Goal: Task Accomplishment & Management: Manage account settings

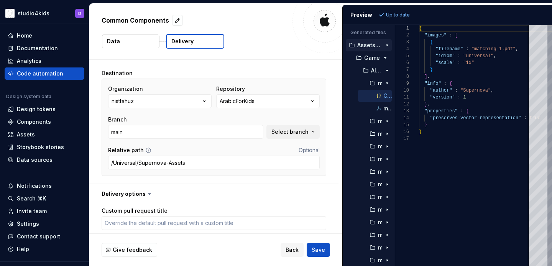
scroll to position [248, 0]
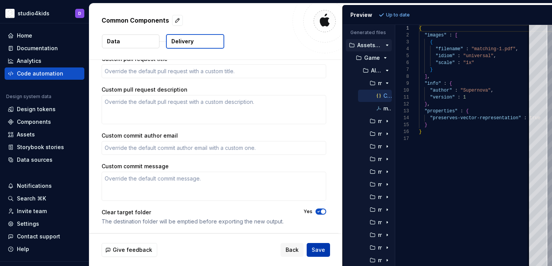
click at [318, 251] on span "Save" at bounding box center [318, 250] width 13 height 8
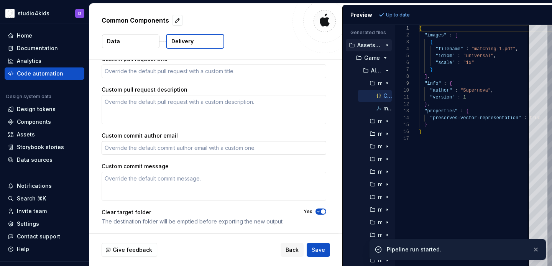
type textarea "*"
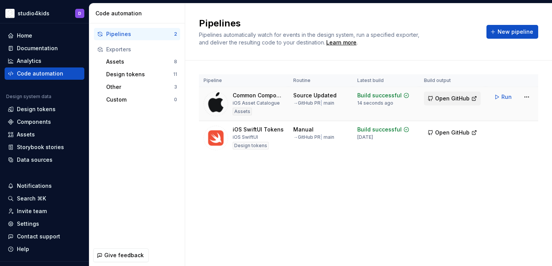
click at [444, 97] on span "Open GitHub" at bounding box center [452, 99] width 34 height 8
click at [524, 97] on html "studio4kids D Home Documentation Analytics Code automation Design system data D…" at bounding box center [276, 133] width 552 height 266
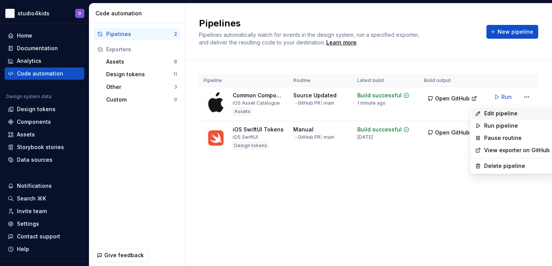
click at [503, 116] on div "Edit pipeline" at bounding box center [517, 114] width 66 height 8
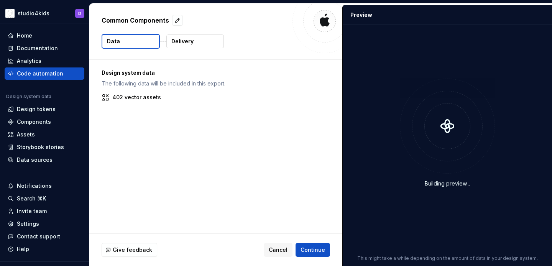
click at [192, 43] on p "Delivery" at bounding box center [182, 42] width 22 height 8
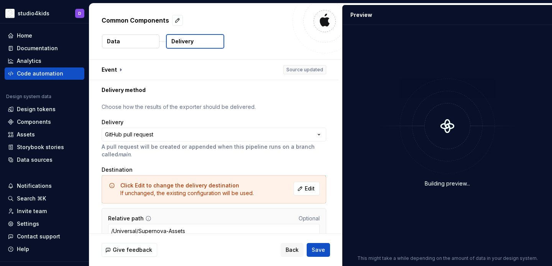
scroll to position [39, 0]
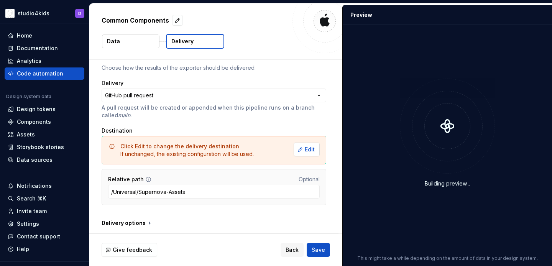
click at [306, 149] on button "Edit" at bounding box center [307, 150] width 26 height 14
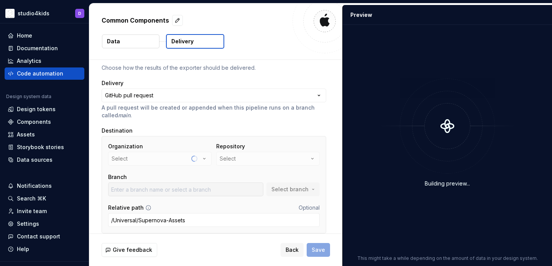
scroll to position [0, 0]
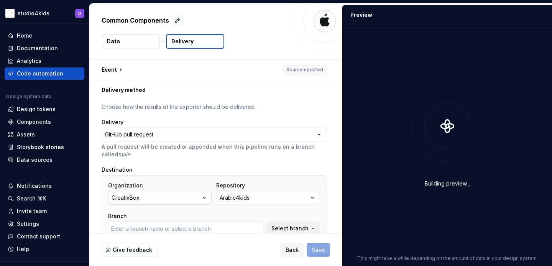
type input "develop"
click at [175, 198] on button "CreatixBox" at bounding box center [159, 198] width 103 height 14
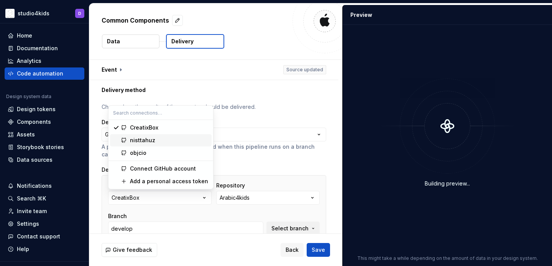
click at [163, 140] on div "nisttahuz" at bounding box center [169, 140] width 79 height 8
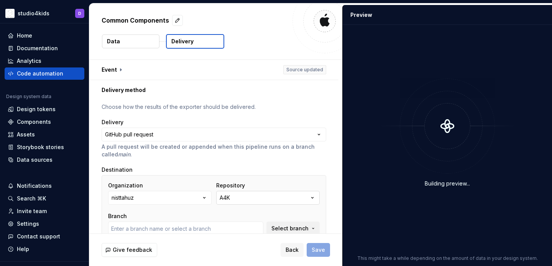
click at [238, 196] on button "A4K" at bounding box center [267, 198] width 103 height 14
type input "main"
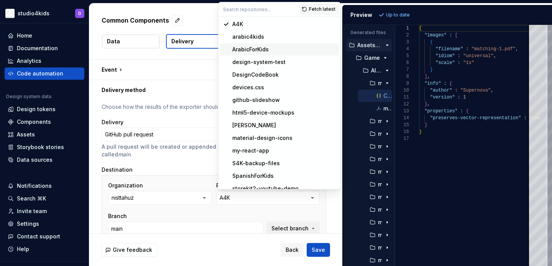
click at [246, 48] on div "ArabicForKids" at bounding box center [250, 50] width 36 height 8
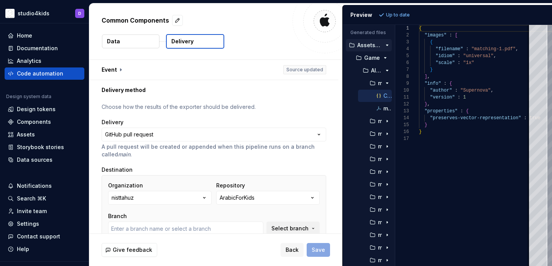
type input "main"
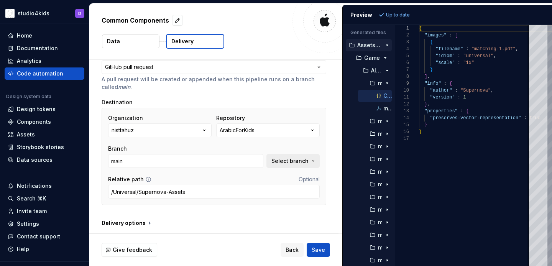
click at [284, 161] on span "Select branch" at bounding box center [289, 161] width 37 height 8
click at [192, 146] on div "Branch" at bounding box center [185, 149] width 155 height 8
click at [148, 225] on button "button" at bounding box center [213, 223] width 249 height 20
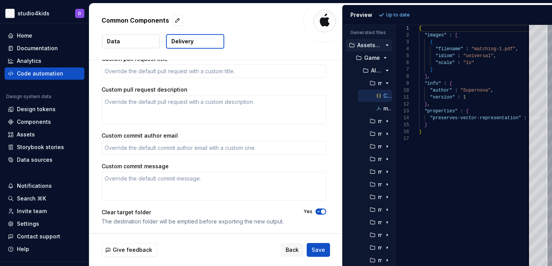
click at [321, 211] on icon "button" at bounding box center [318, 211] width 6 height 5
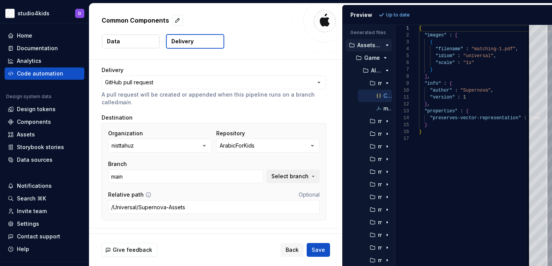
scroll to position [0, 0]
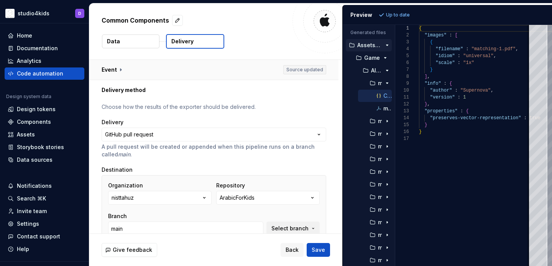
click at [139, 68] on button "button" at bounding box center [213, 70] width 249 height 20
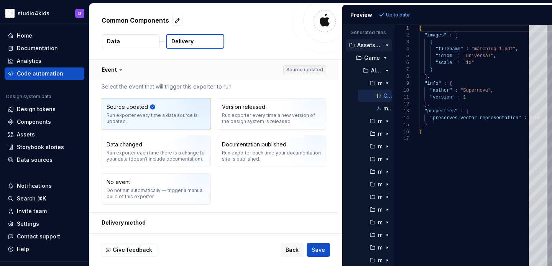
click at [139, 68] on button "button" at bounding box center [213, 70] width 249 height 20
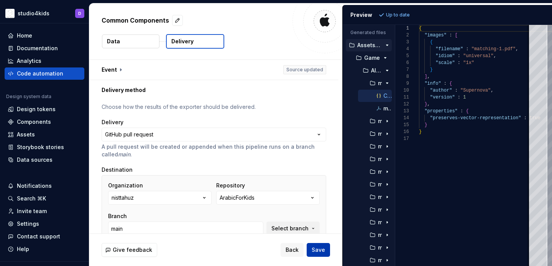
click at [318, 252] on span "Save" at bounding box center [318, 250] width 13 height 8
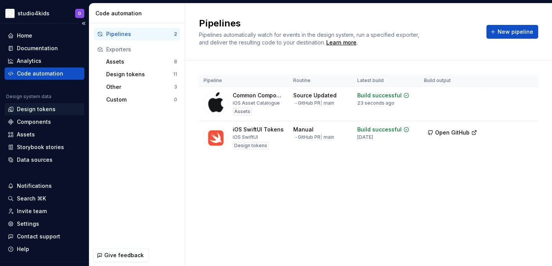
click at [17, 107] on div "Design tokens" at bounding box center [36, 109] width 39 height 8
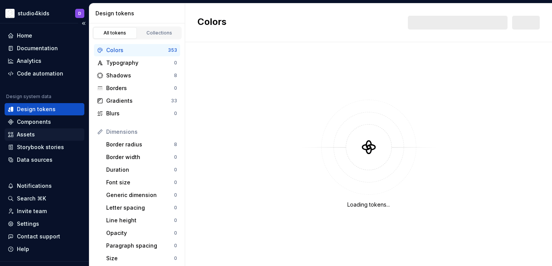
click at [34, 133] on div "Assets" at bounding box center [26, 135] width 18 height 8
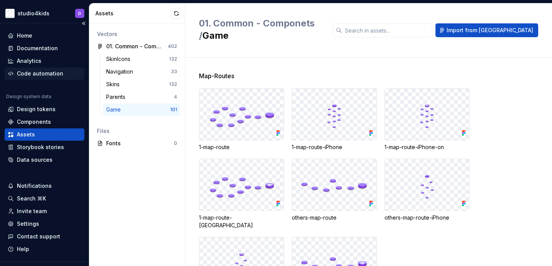
click at [32, 74] on div "Code automation" at bounding box center [40, 74] width 46 height 8
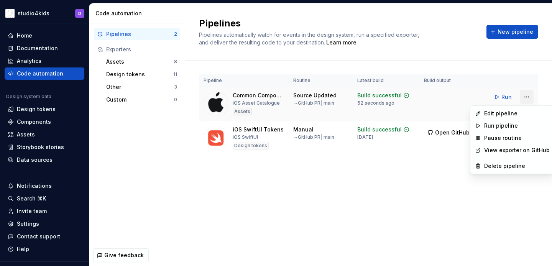
click at [526, 96] on html "studio4kids D Home Documentation Analytics Code automation Design system data D…" at bounding box center [276, 133] width 552 height 266
click at [500, 164] on div "Delete pipeline" at bounding box center [517, 166] width 66 height 8
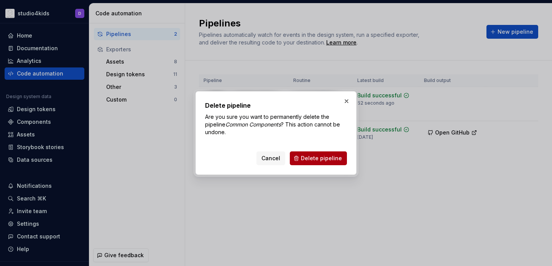
click at [308, 157] on span "Delete pipeline" at bounding box center [321, 158] width 41 height 8
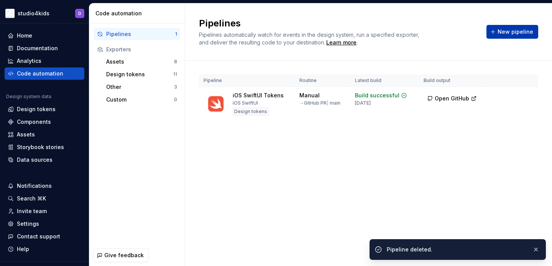
click at [522, 31] on span "New pipeline" at bounding box center [515, 32] width 36 height 8
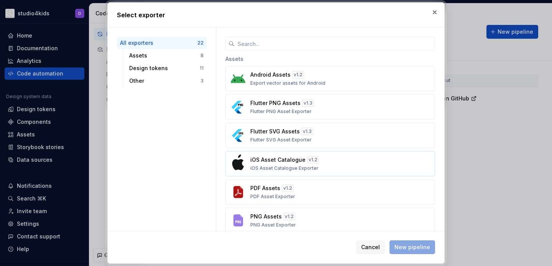
click at [272, 165] on p "iOS Asset Catalogue Exporter" at bounding box center [284, 168] width 68 height 6
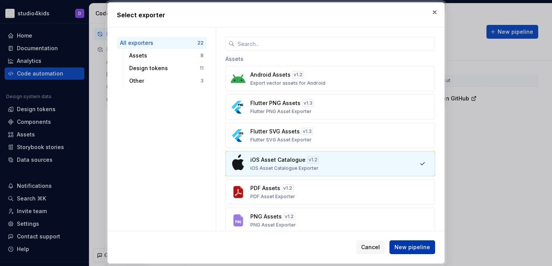
click at [403, 248] on span "New pipeline" at bounding box center [412, 247] width 36 height 8
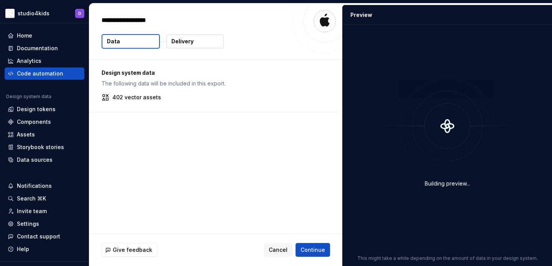
type textarea "*"
type textarea "**"
type textarea "*"
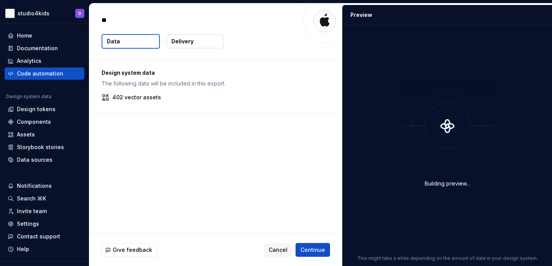
type textarea "***"
type textarea "*"
type textarea "****"
type textarea "*"
type textarea "*****"
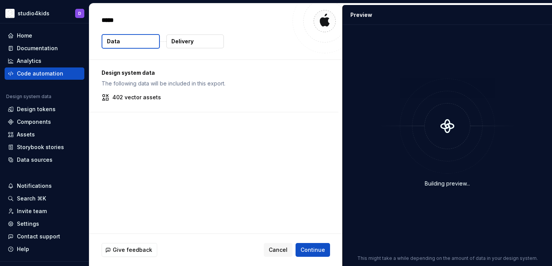
type textarea "*"
type textarea "******"
type textarea "*"
type textarea "******"
type textarea "*"
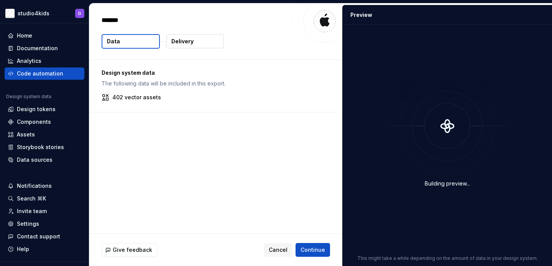
type textarea "********"
type textarea "*"
type textarea "*********"
type textarea "*"
type textarea "**********"
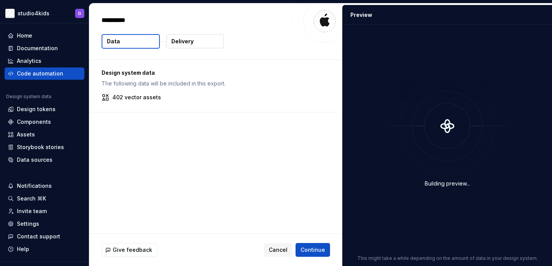
type textarea "*"
type textarea "**********"
type textarea "*"
type textarea "**********"
type textarea "*"
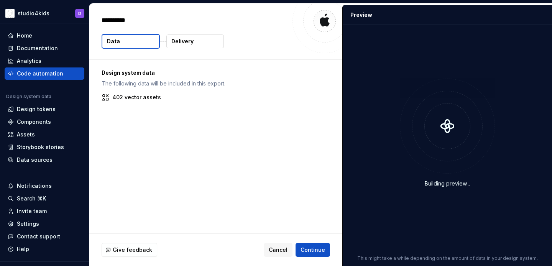
type textarea "**********"
type textarea "*"
type textarea "**********"
type textarea "*"
type textarea "**********"
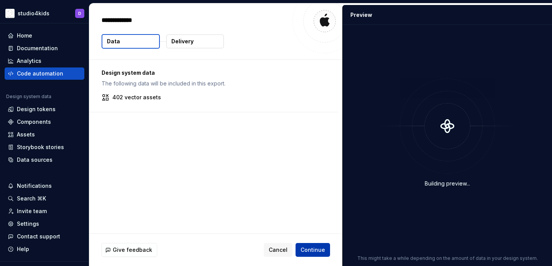
click at [309, 249] on span "Continue" at bounding box center [312, 250] width 25 height 8
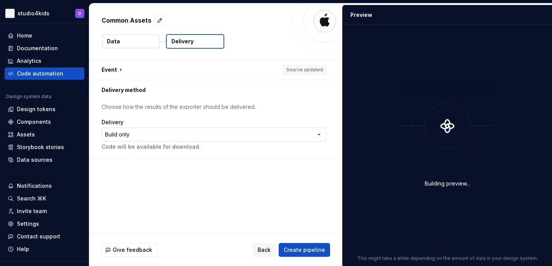
click at [238, 136] on html "**********" at bounding box center [276, 133] width 552 height 266
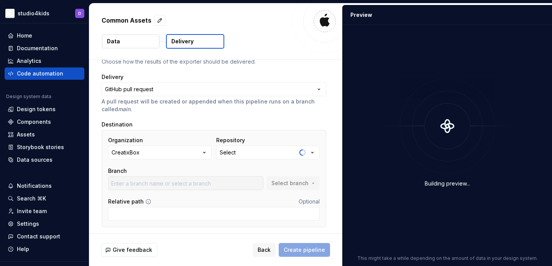
scroll to position [61, 0]
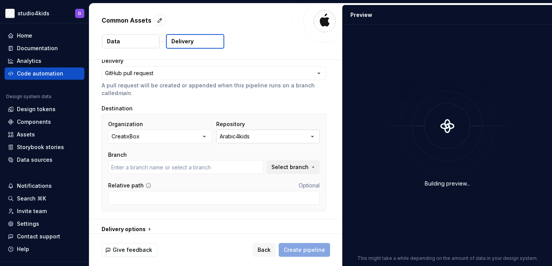
type input "develop"
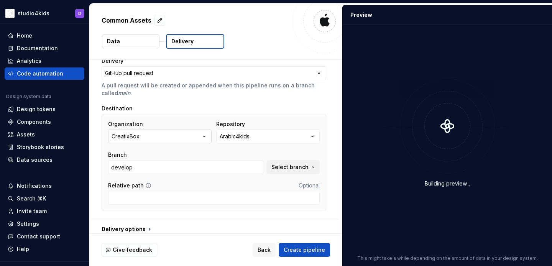
click at [207, 138] on icon "button" at bounding box center [204, 137] width 8 height 8
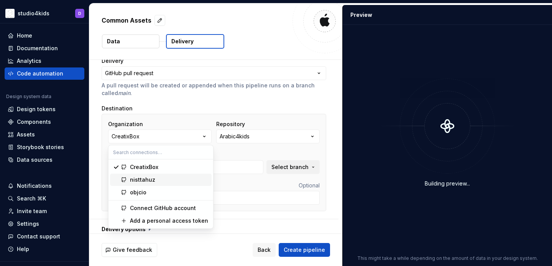
click at [184, 180] on div "nisttahuz" at bounding box center [169, 180] width 79 height 8
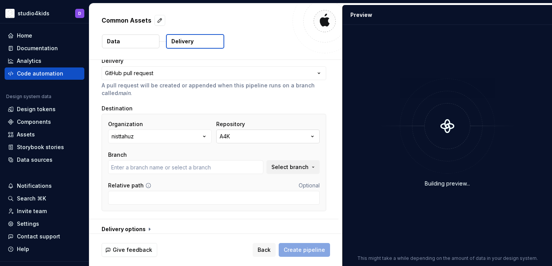
type input "main"
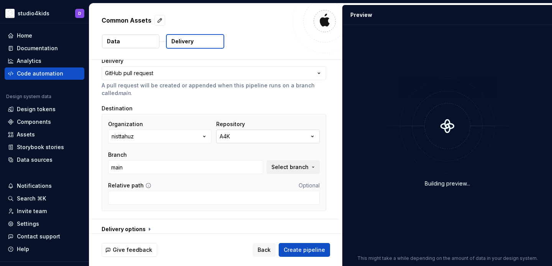
click at [233, 137] on button "A4K" at bounding box center [267, 137] width 103 height 14
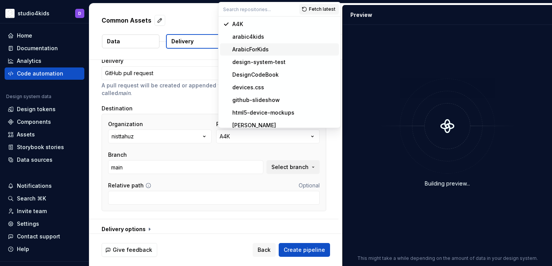
click at [230, 53] on span "ArabicForKids" at bounding box center [279, 49] width 119 height 12
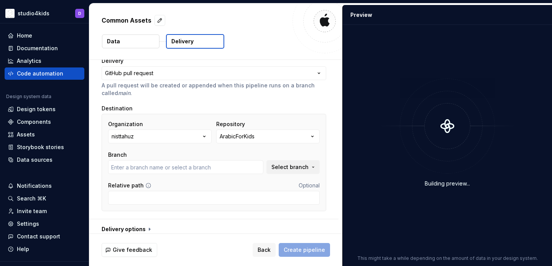
type input "main"
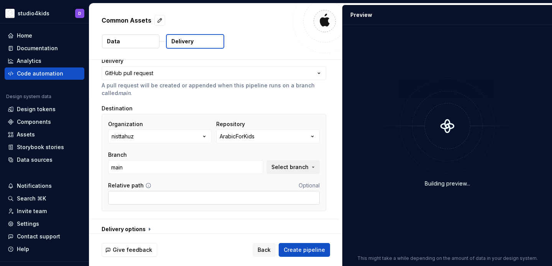
click at [261, 197] on input "Relative path" at bounding box center [214, 198] width 212 height 14
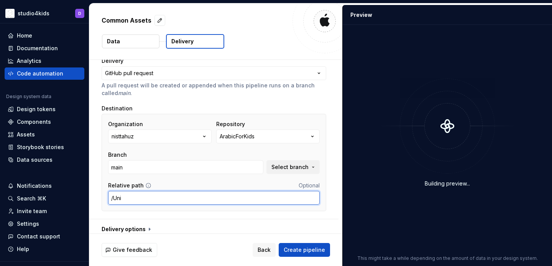
click at [209, 199] on input "/Uni" at bounding box center [214, 198] width 212 height 14
paste input "versal/Supernova"
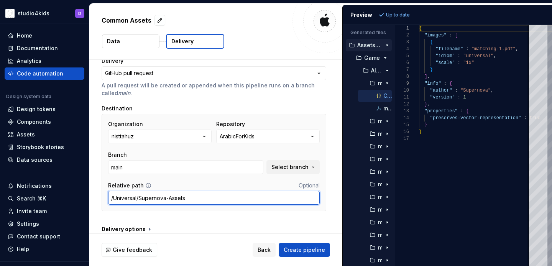
scroll to position [67, 0]
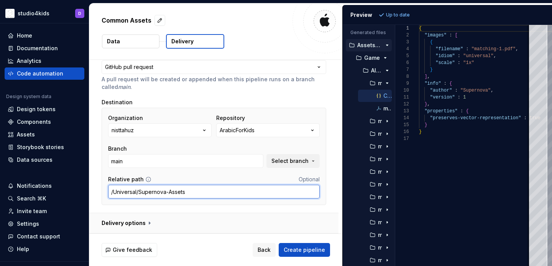
type input "/Universal/Supernova-Assets"
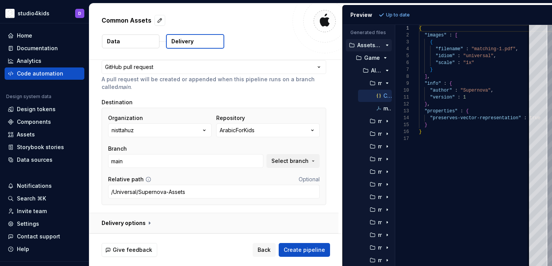
click at [190, 224] on button "button" at bounding box center [213, 223] width 249 height 20
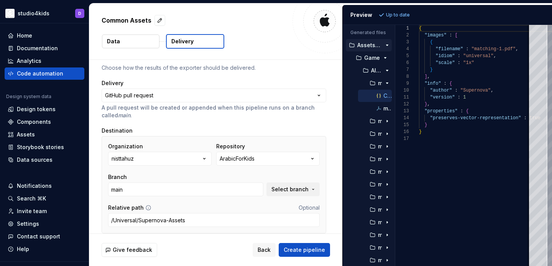
scroll to position [39, 0]
click at [314, 251] on span "Create pipeline" at bounding box center [304, 250] width 41 height 8
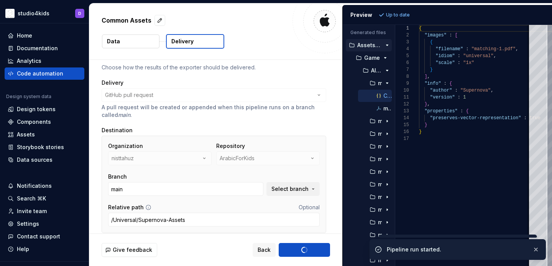
type textarea "*"
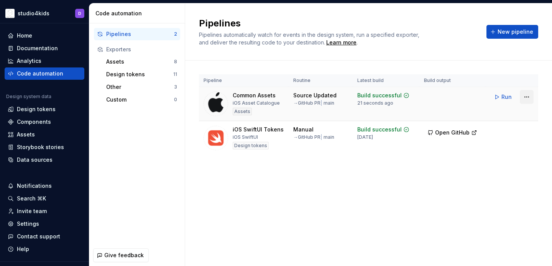
click at [522, 98] on html "studio4kids D Home Documentation Analytics Code automation Design system data D…" at bounding box center [276, 133] width 552 height 266
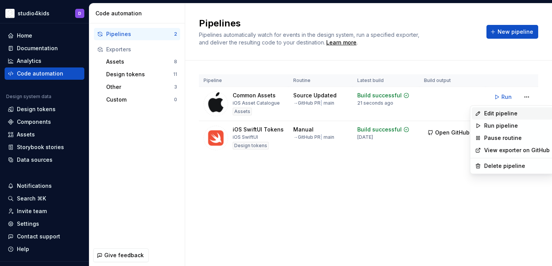
click at [491, 111] on div "Edit pipeline" at bounding box center [517, 114] width 66 height 8
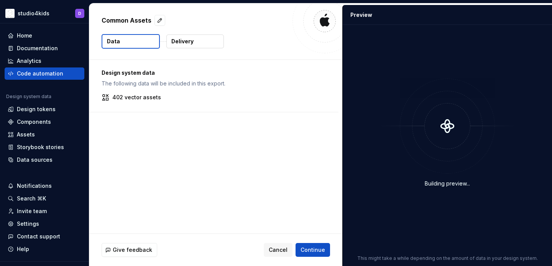
click at [171, 43] on button "Delivery" at bounding box center [194, 41] width 57 height 14
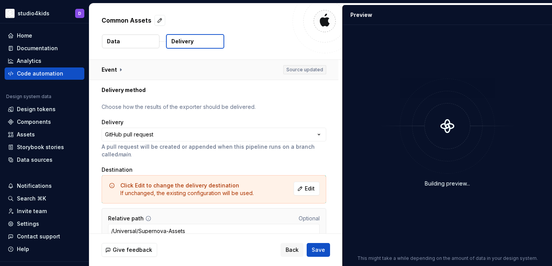
click at [163, 72] on button "button" at bounding box center [213, 70] width 249 height 20
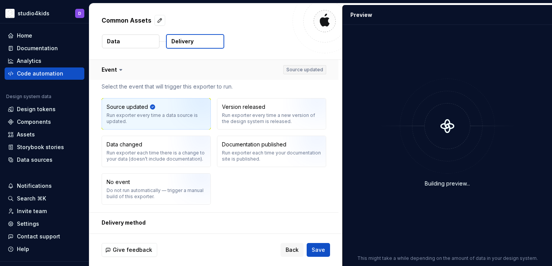
click at [163, 72] on button "button" at bounding box center [213, 70] width 249 height 20
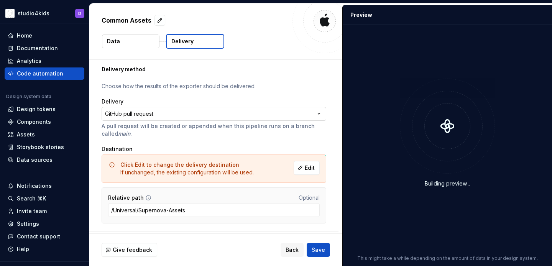
scroll to position [39, 0]
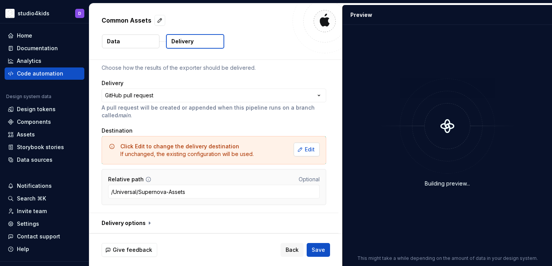
click at [303, 149] on button "Edit" at bounding box center [307, 150] width 26 height 14
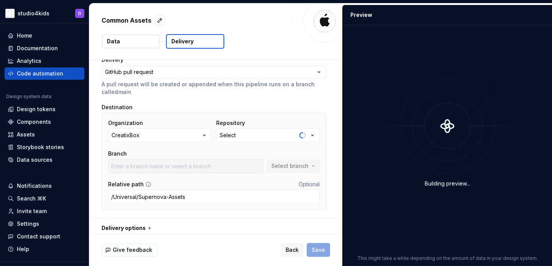
scroll to position [67, 0]
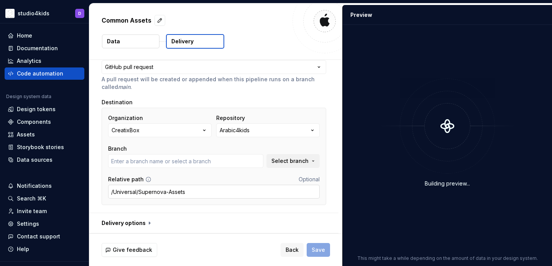
type input "develop"
click at [140, 225] on button "button" at bounding box center [213, 223] width 249 height 20
type textarea "*"
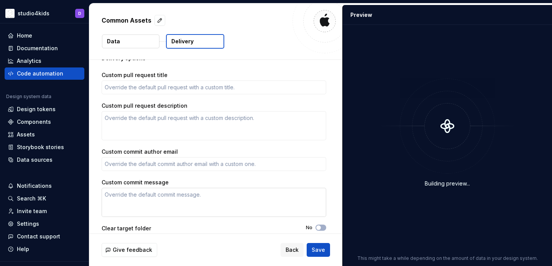
scroll to position [248, 0]
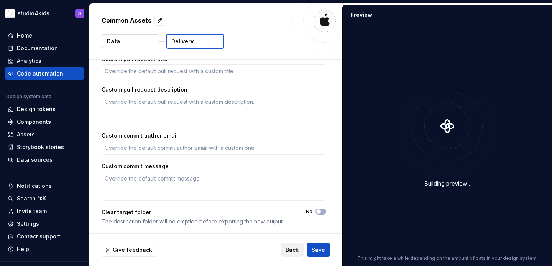
click at [288, 246] on span "Back" at bounding box center [291, 250] width 13 height 8
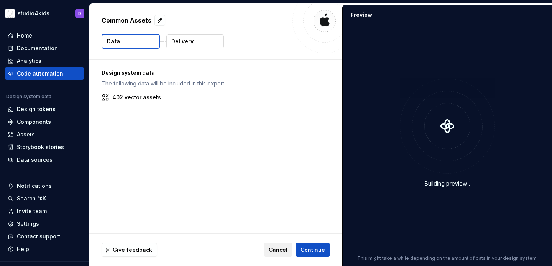
click at [284, 248] on span "Cancel" at bounding box center [278, 250] width 19 height 8
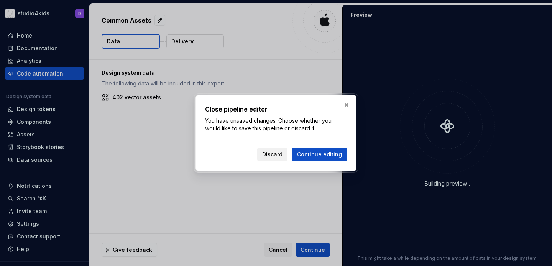
click at [279, 152] on span "Discard" at bounding box center [272, 155] width 20 height 8
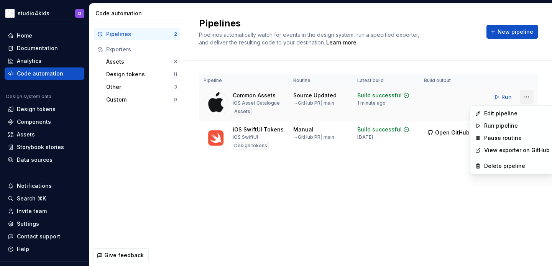
click at [525, 99] on html "studio4kids D Home Documentation Analytics Code automation Design system data D…" at bounding box center [276, 133] width 552 height 266
click at [497, 167] on div "Delete pipeline" at bounding box center [517, 166] width 66 height 8
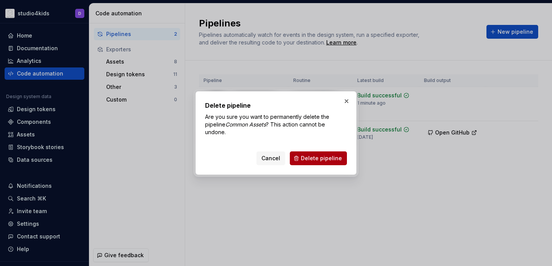
click at [326, 163] on button "Delete pipeline" at bounding box center [318, 158] width 57 height 14
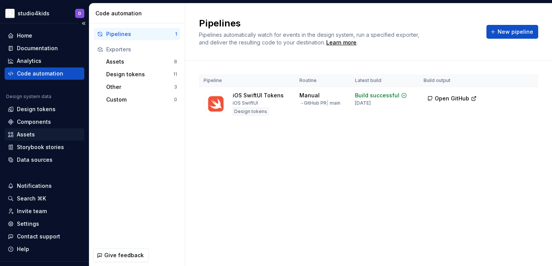
click at [27, 132] on div "Assets" at bounding box center [26, 135] width 18 height 8
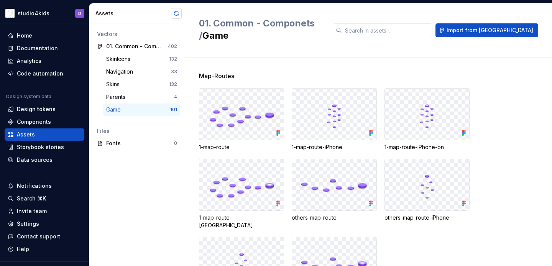
click at [175, 11] on button "button" at bounding box center [176, 13] width 11 height 11
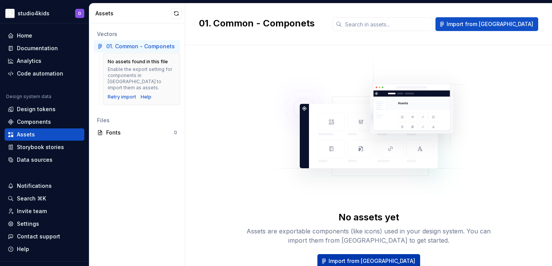
click at [369, 258] on span "Import from [GEOGRAPHIC_DATA]" at bounding box center [371, 261] width 87 height 8
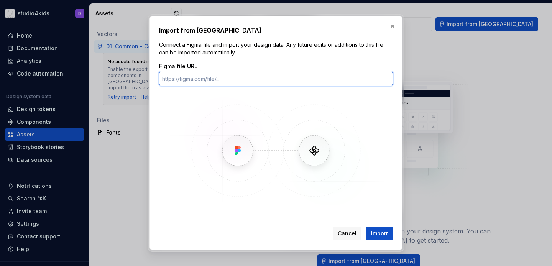
paste input "[URL][DOMAIN_NAME]"
type input "[URL][DOMAIN_NAME]"
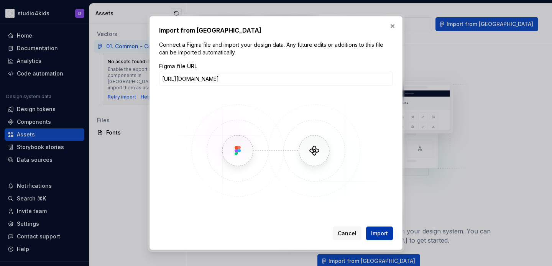
click at [378, 230] on span "Import" at bounding box center [379, 234] width 17 height 8
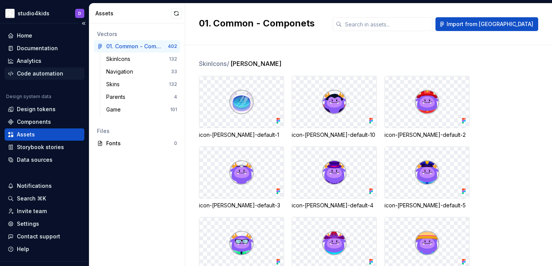
click at [26, 73] on div "Code automation" at bounding box center [40, 74] width 46 height 8
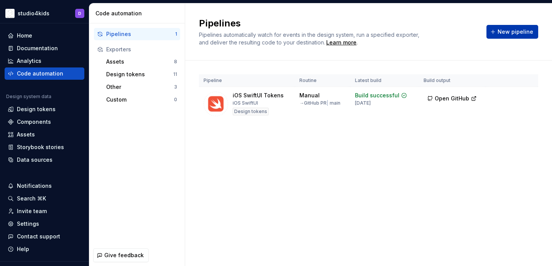
click at [502, 31] on span "New pipeline" at bounding box center [515, 32] width 36 height 8
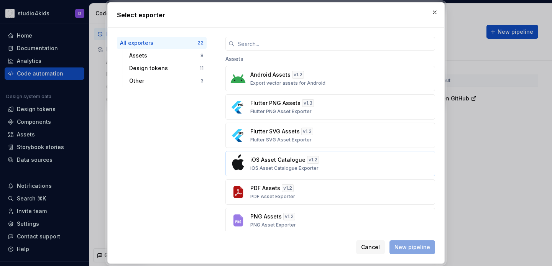
click at [284, 163] on p "iOS Asset Catalogue" at bounding box center [277, 160] width 55 height 8
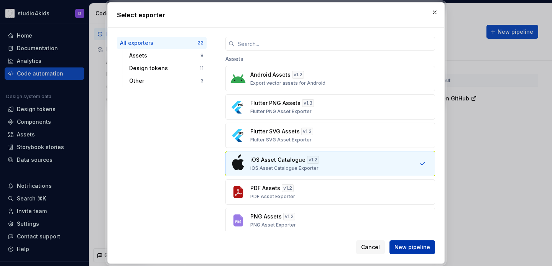
click at [413, 253] on button "New pipeline" at bounding box center [412, 247] width 46 height 14
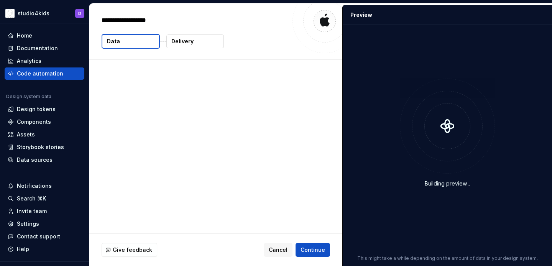
type textarea "*"
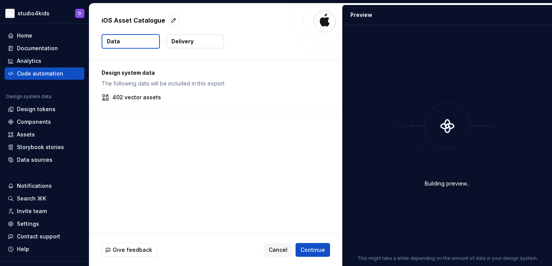
click at [176, 43] on p "Delivery" at bounding box center [182, 42] width 22 height 8
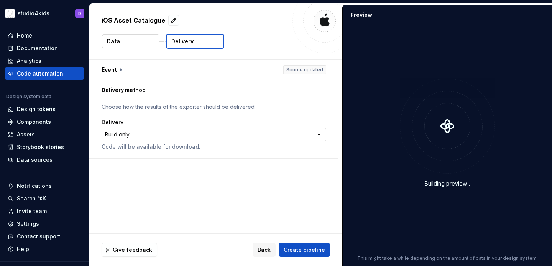
click at [206, 133] on html "**********" at bounding box center [276, 133] width 552 height 266
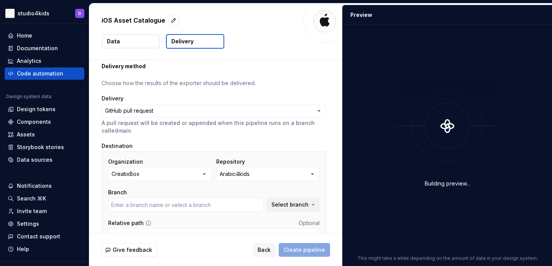
scroll to position [34, 0]
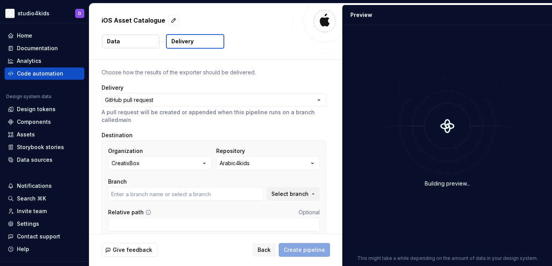
type input "develop"
click at [184, 164] on button "CreatixBox" at bounding box center [159, 163] width 103 height 14
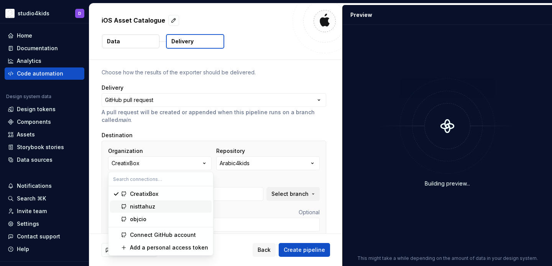
click at [170, 204] on div "nisttahuz" at bounding box center [169, 207] width 79 height 8
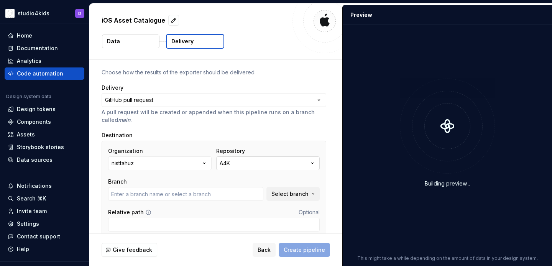
click at [235, 165] on button "A4K" at bounding box center [267, 163] width 103 height 14
type input "main"
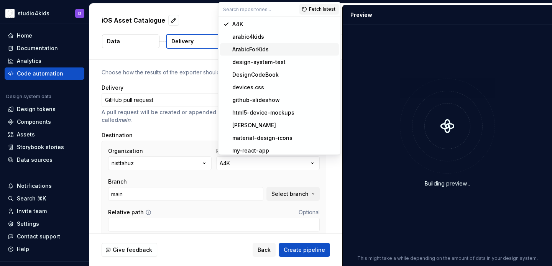
click at [239, 52] on div "ArabicForKids" at bounding box center [250, 50] width 36 height 8
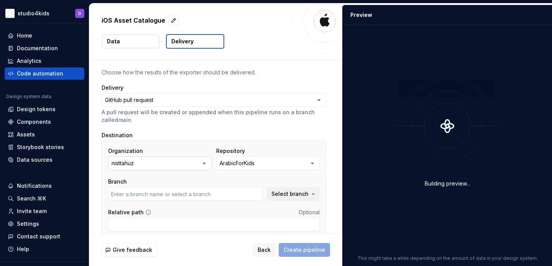
type input "main"
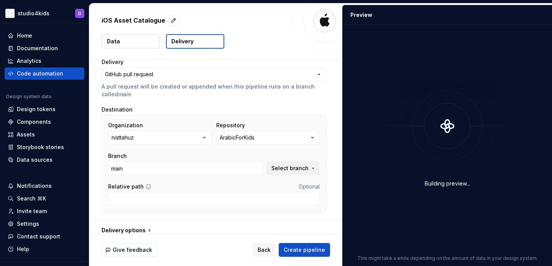
scroll to position [67, 0]
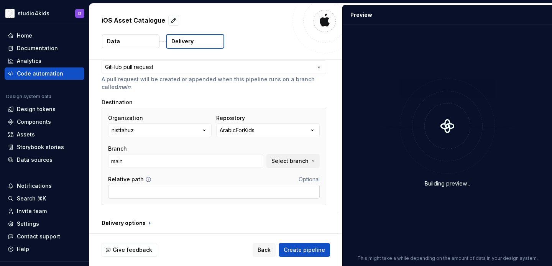
click at [178, 190] on input "Relative path" at bounding box center [214, 192] width 212 height 14
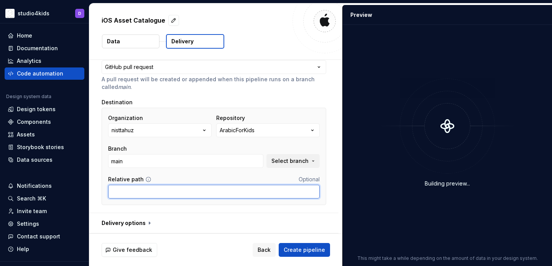
paste input "/Universal/Supernova"
type input "/Universal/Supernova-Assets"
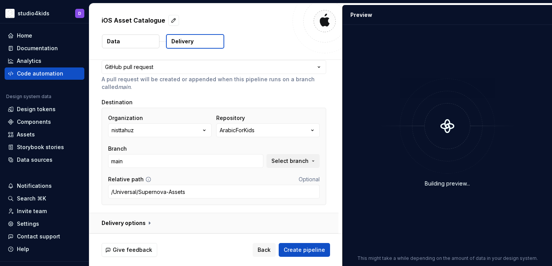
click at [171, 226] on button "button" at bounding box center [213, 223] width 249 height 20
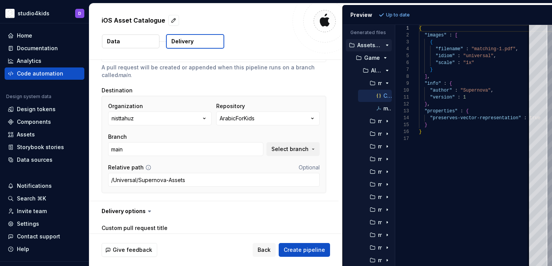
scroll to position [0, 0]
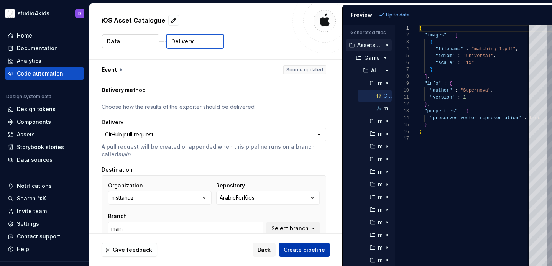
click at [302, 248] on span "Create pipeline" at bounding box center [304, 250] width 41 height 8
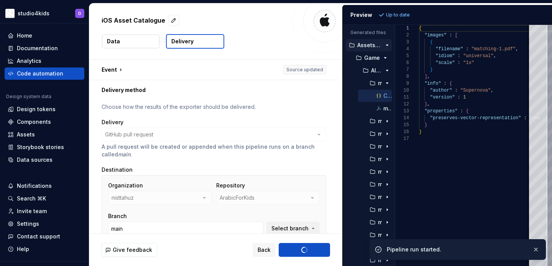
type textarea "*"
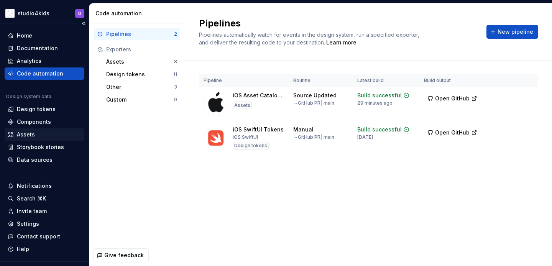
click at [28, 132] on div "Assets" at bounding box center [26, 135] width 18 height 8
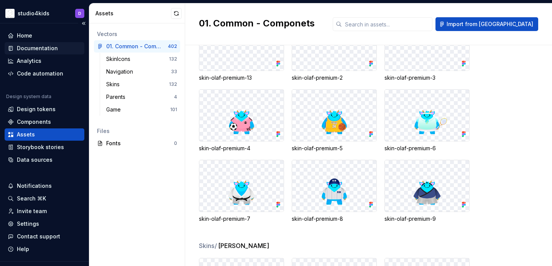
scroll to position [5811, 0]
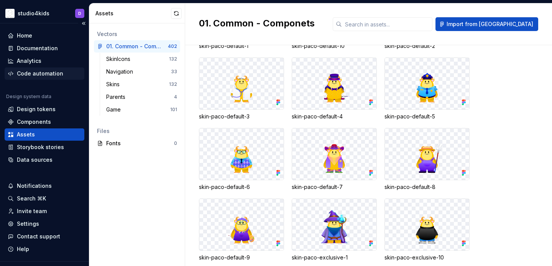
click at [52, 71] on div "Code automation" at bounding box center [40, 74] width 46 height 8
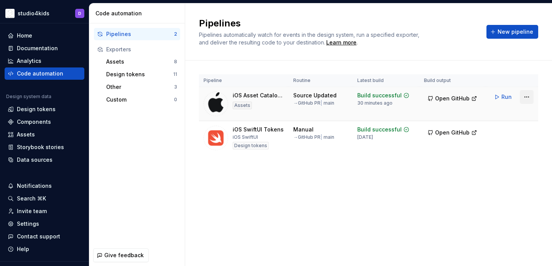
click at [528, 97] on html "studio4kids D Home Documentation Analytics Code automation Design system data D…" at bounding box center [276, 133] width 552 height 266
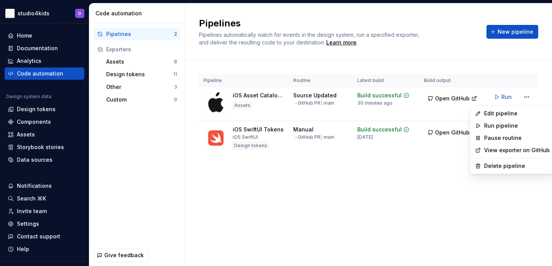
click at [492, 78] on html "studio4kids D Home Documentation Analytics Code automation Design system data D…" at bounding box center [276, 133] width 552 height 266
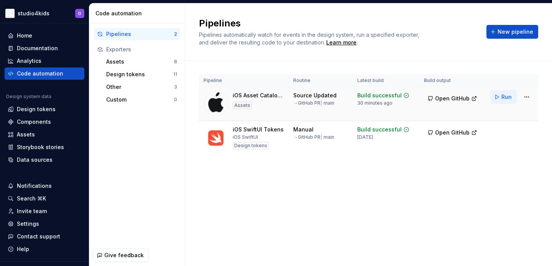
click at [499, 96] on button "Run" at bounding box center [503, 97] width 26 height 14
click at [526, 98] on html "studio4kids D Home Documentation Analytics Code automation Design system data D…" at bounding box center [276, 133] width 552 height 266
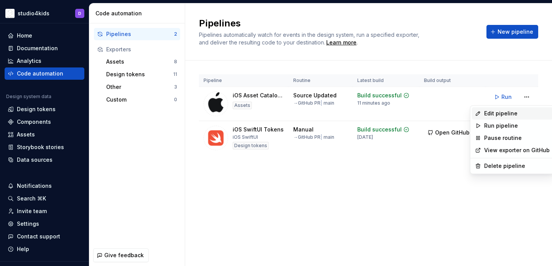
click at [478, 113] on icon at bounding box center [478, 113] width 6 height 6
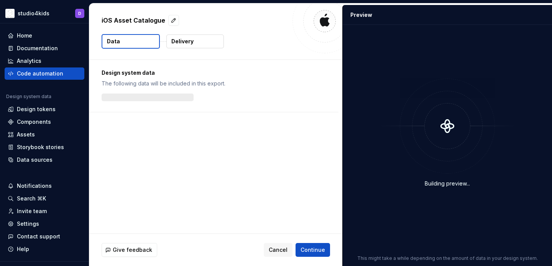
click at [183, 39] on p "Delivery" at bounding box center [182, 42] width 22 height 8
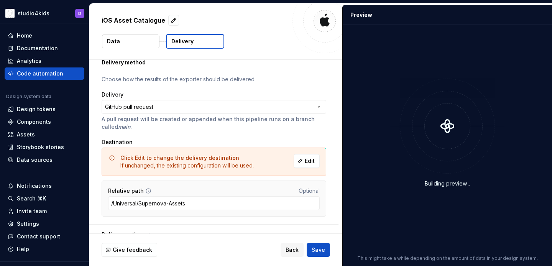
scroll to position [39, 0]
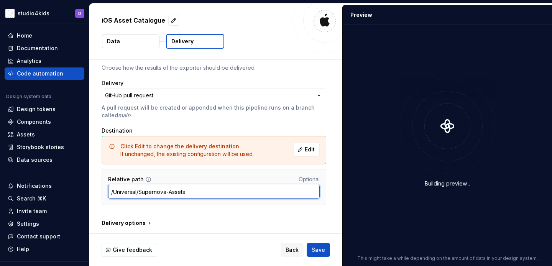
click at [192, 192] on input "/Universal/Supernova-Assets" at bounding box center [214, 192] width 212 height 14
type input "/Universal/Supernova-Assetss"
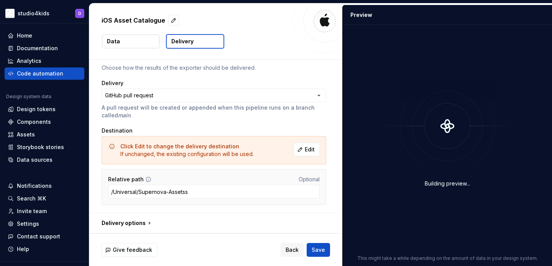
scroll to position [25, 0]
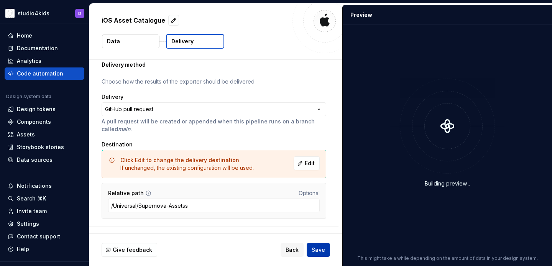
click at [315, 251] on span "Save" at bounding box center [318, 250] width 13 height 8
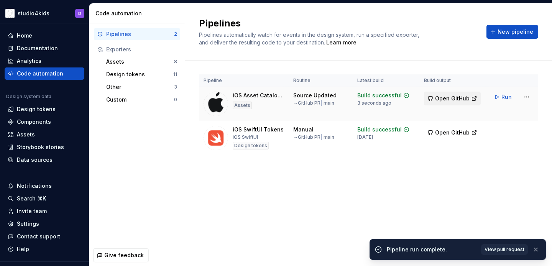
click at [450, 98] on span "Open GitHub" at bounding box center [452, 99] width 34 height 8
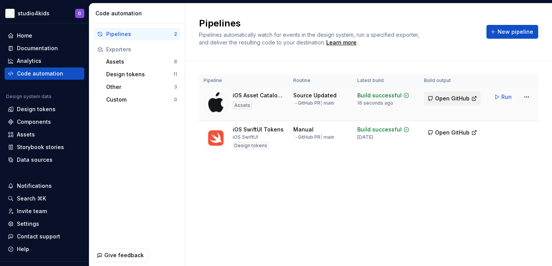
click at [453, 97] on span "Open GitHub" at bounding box center [452, 99] width 34 height 8
click at [47, 133] on div "Assets" at bounding box center [45, 135] width 74 height 8
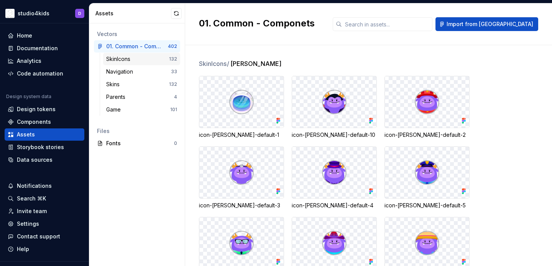
click at [141, 61] on div "SkinIcons" at bounding box center [137, 59] width 63 height 8
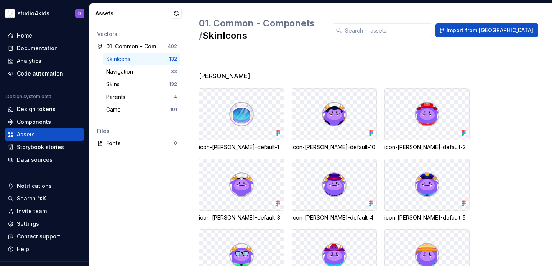
scroll to position [14, 0]
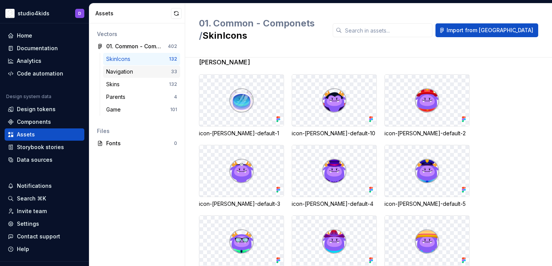
click at [129, 72] on div "Navigation" at bounding box center [121, 72] width 30 height 8
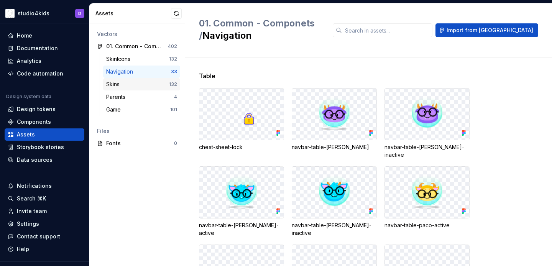
click at [128, 86] on div "Skins" at bounding box center [137, 84] width 63 height 8
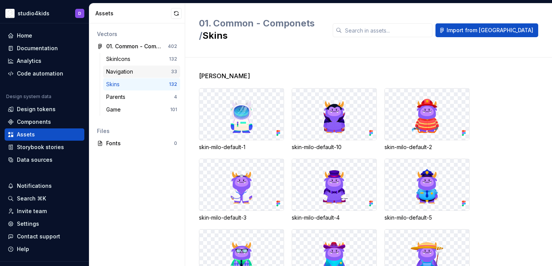
click at [130, 70] on div "Navigation" at bounding box center [121, 72] width 30 height 8
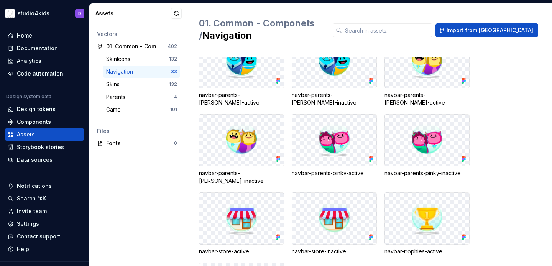
scroll to position [693, 0]
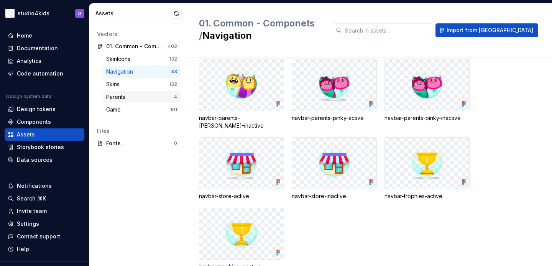
click at [130, 96] on div "Parents" at bounding box center [140, 97] width 68 height 8
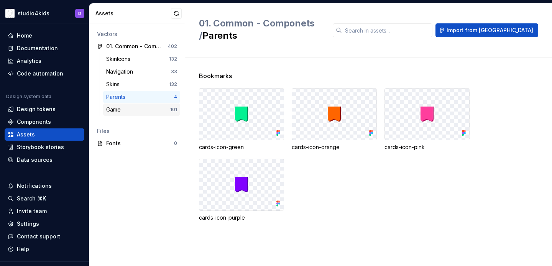
click at [139, 105] on div "Game 101" at bounding box center [141, 109] width 77 height 12
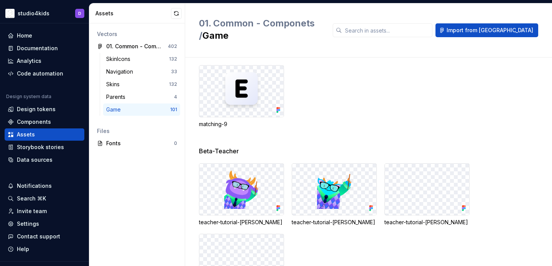
scroll to position [2455, 0]
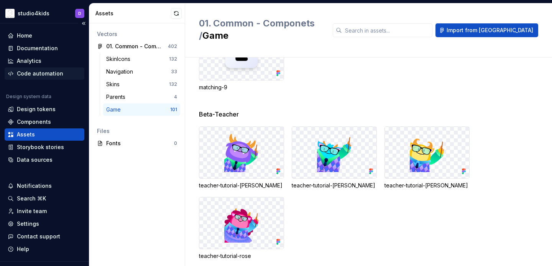
click at [50, 70] on div "Code automation" at bounding box center [40, 74] width 46 height 8
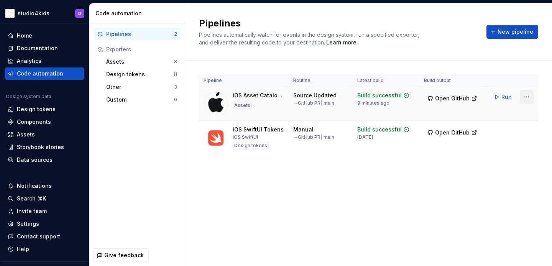
click at [531, 97] on html "studio4kids D Home Documentation Analytics Code automation Design system data D…" at bounding box center [276, 133] width 552 height 266
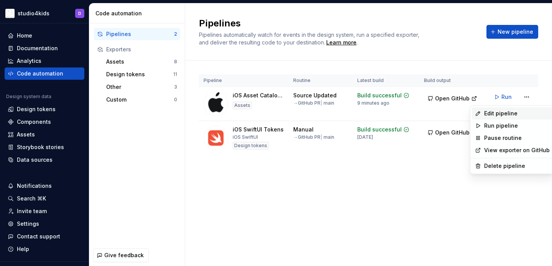
click at [489, 115] on div "Edit pipeline" at bounding box center [517, 114] width 66 height 8
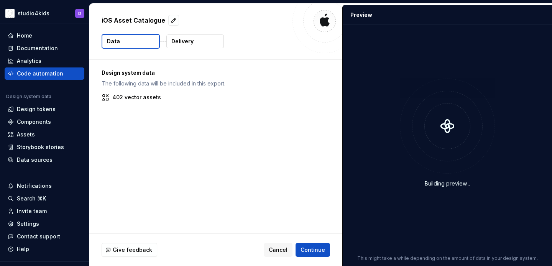
click at [173, 42] on p "Delivery" at bounding box center [182, 42] width 22 height 8
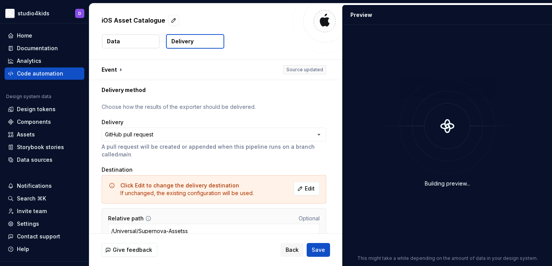
scroll to position [39, 0]
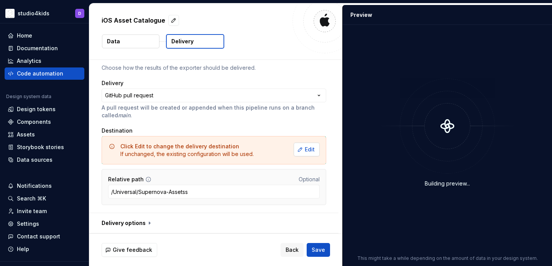
click at [309, 148] on span "Edit" at bounding box center [310, 150] width 10 height 8
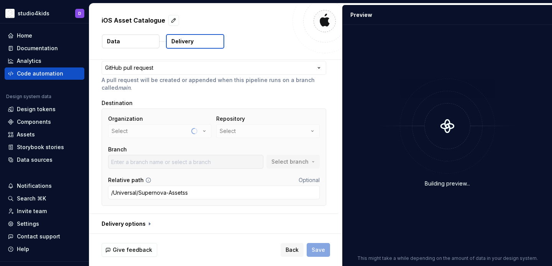
scroll to position [67, 0]
click at [205, 130] on icon "button" at bounding box center [204, 130] width 2 height 1
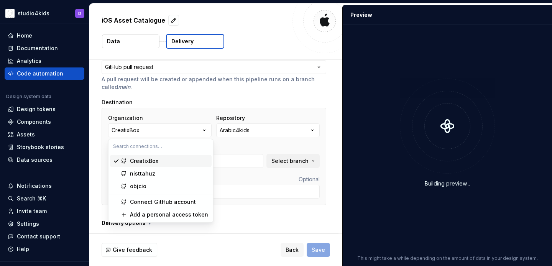
type input "develop"
click at [175, 171] on div "nisttahuz" at bounding box center [169, 174] width 79 height 8
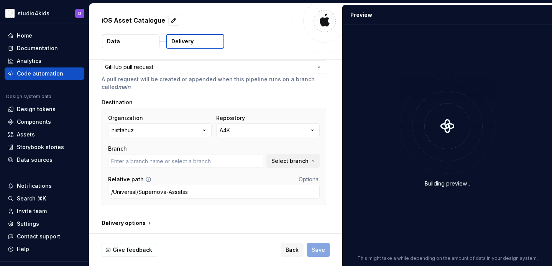
type input "main"
click at [245, 133] on button "A4K" at bounding box center [267, 130] width 103 height 14
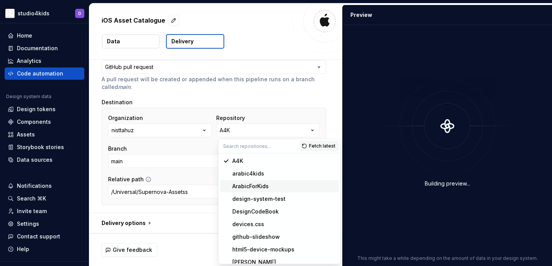
click at [246, 184] on div "ArabicForKids" at bounding box center [250, 186] width 36 height 8
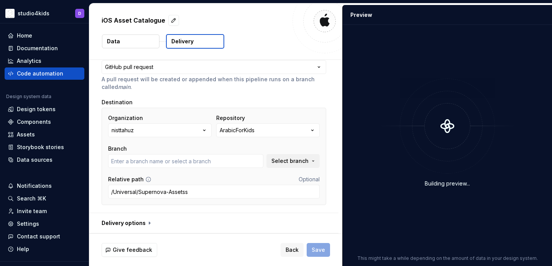
type input "main"
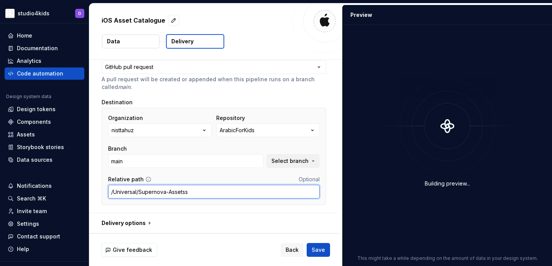
click at [192, 191] on input "/Universal/Supernova-Assetss" at bounding box center [214, 192] width 212 height 14
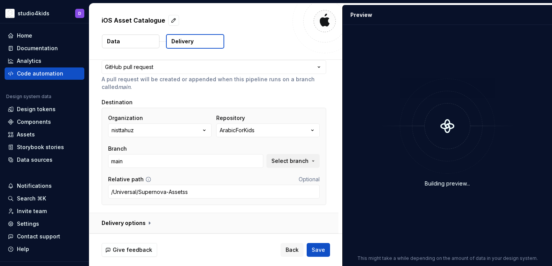
click at [143, 224] on button "button" at bounding box center [213, 223] width 249 height 20
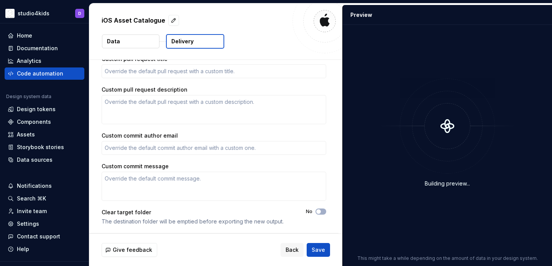
scroll to position [161, 0]
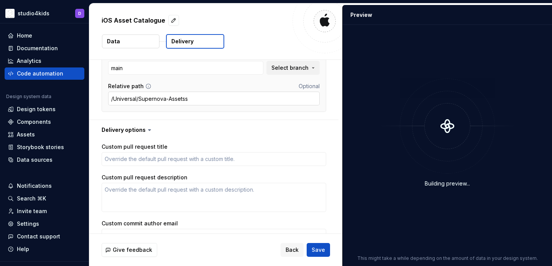
click at [200, 94] on input "/Universal/Supernova-Assetss" at bounding box center [214, 99] width 212 height 14
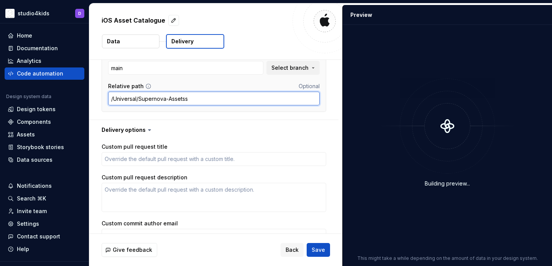
click at [202, 97] on input "/Universal/Supernova-Assetss" at bounding box center [214, 99] width 212 height 14
type textarea "*"
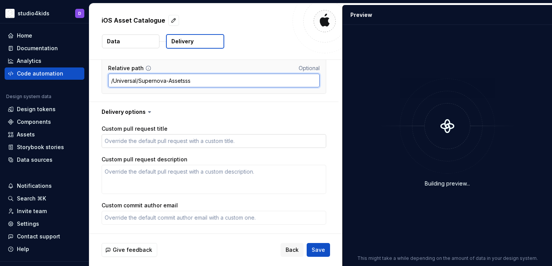
scroll to position [198, 0]
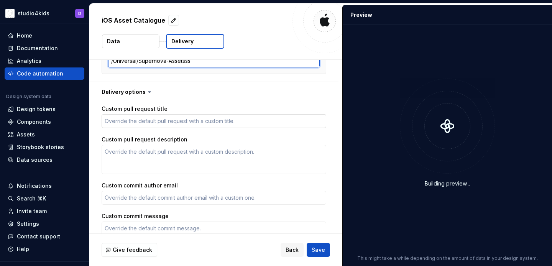
type input "/Universal/Supernova-Assetsss"
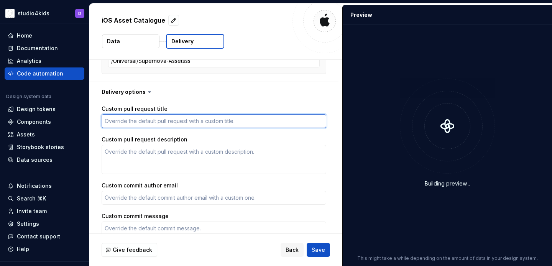
click at [187, 124] on textarea "Custom pull request title" at bounding box center [214, 121] width 225 height 14
type textarea "*"
type textarea "p"
type textarea "*"
type textarea "pu"
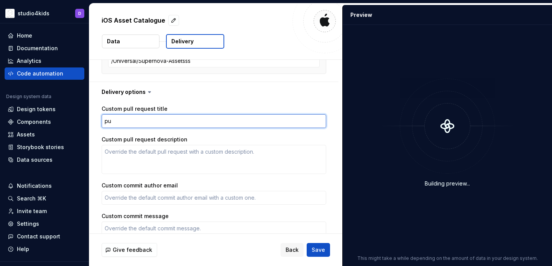
type textarea "*"
type textarea "pul"
type textarea "*"
type textarea "pull"
type textarea "*"
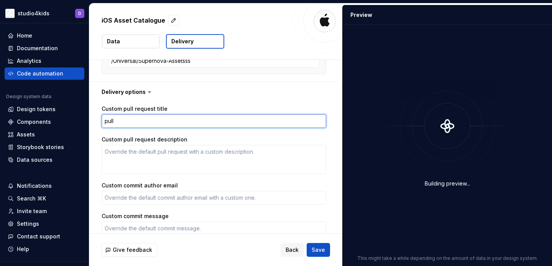
type textarea "pull"
type textarea "*"
type textarea "pull v"
type textarea "*"
type textarea "pull"
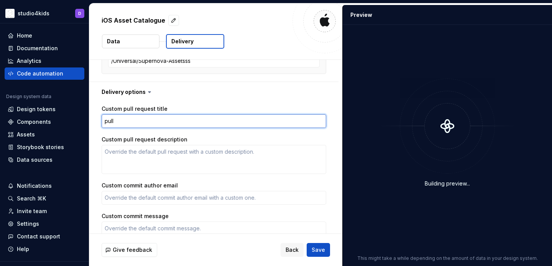
type textarea "*"
type textarea "pull b"
type textarea "*"
type textarea "pull byn"
type textarea "*"
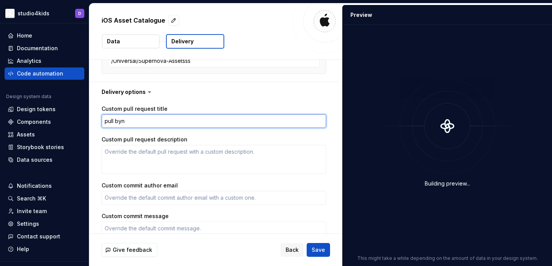
type textarea "pull byn"
type textarea "*"
type textarea "pull byn"
type textarea "*"
type textarea "pull by"
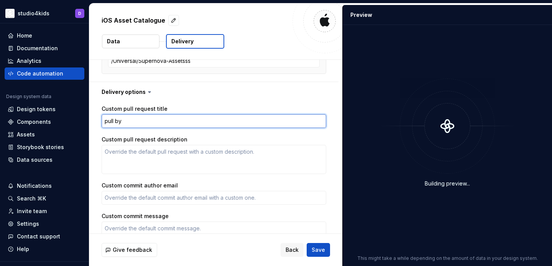
type textarea "*"
type textarea "pull by"
type textarea "*"
type textarea "pull by m"
type textarea "*"
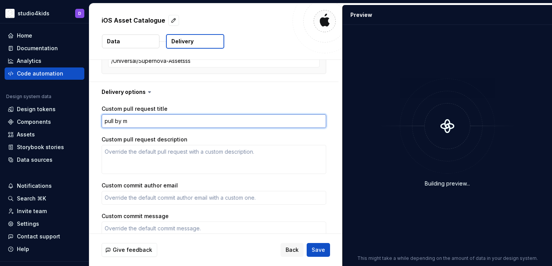
type textarea "pull by [PERSON_NAME]"
type textarea "*"
type textarea "pull by man"
type textarea "*"
type textarea "pull by many"
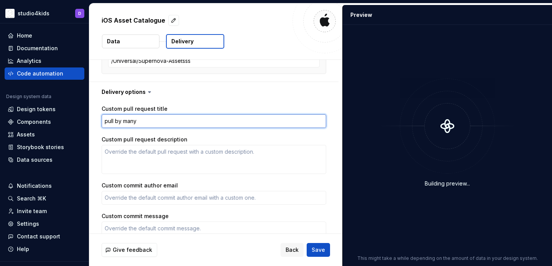
type textarea "*"
type textarea "pull by man"
type textarea "*"
type textarea "pull by [PERSON_NAME]"
click at [112, 123] on textarea "pull by [PERSON_NAME]" at bounding box center [214, 121] width 225 height 14
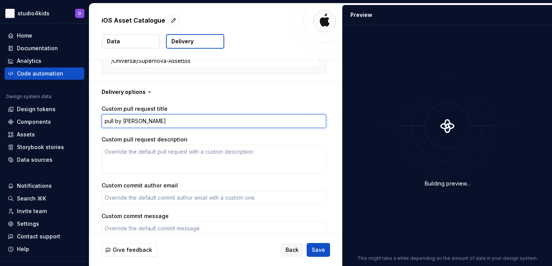
click at [112, 123] on textarea "pull by [PERSON_NAME]" at bounding box center [214, 121] width 225 height 14
type textarea "*"
type textarea "p by [PERSON_NAME]"
type textarea "*"
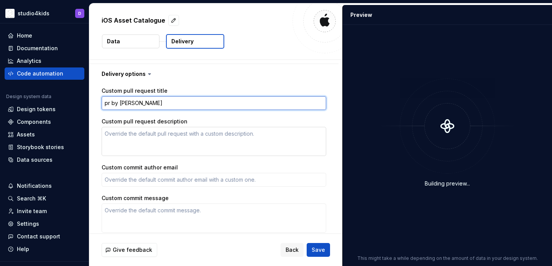
type textarea "pr by [PERSON_NAME]"
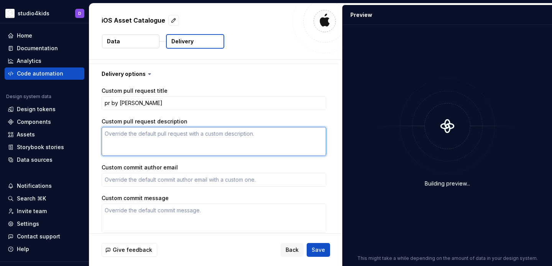
click at [133, 143] on textarea "Custom pull request description" at bounding box center [214, 141] width 225 height 29
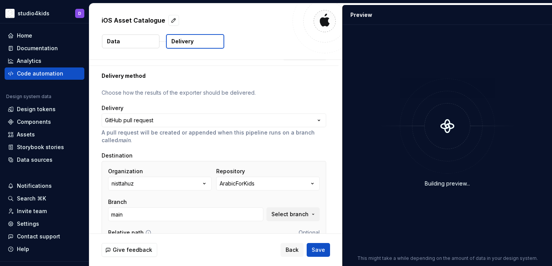
scroll to position [0, 0]
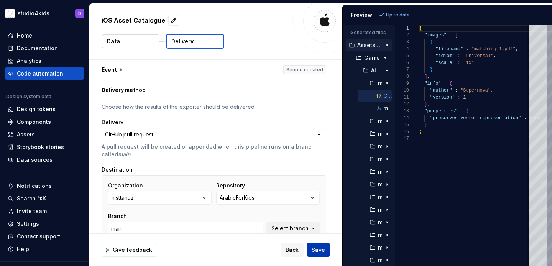
click at [318, 250] on span "Save" at bounding box center [318, 250] width 13 height 8
type textarea "*"
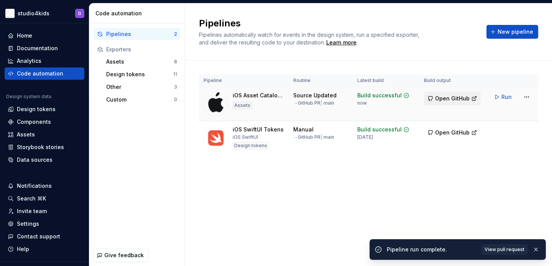
click at [451, 98] on span "Open GitHub" at bounding box center [452, 99] width 34 height 8
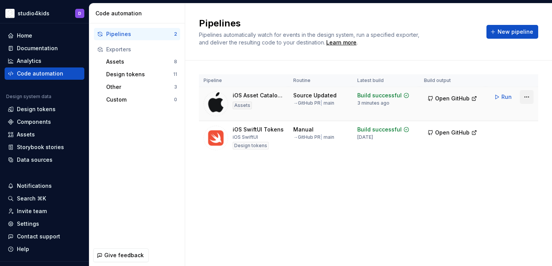
click at [526, 98] on html "studio4kids D Home Documentation Analytics Code automation Design system data D…" at bounding box center [276, 133] width 552 height 266
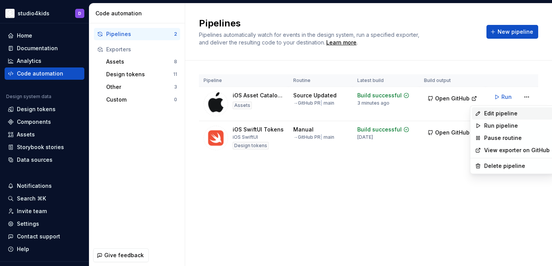
click at [485, 113] on div "Edit pipeline" at bounding box center [517, 114] width 66 height 8
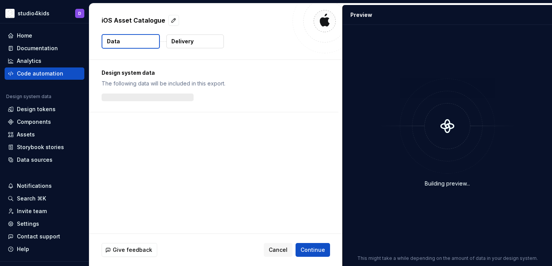
click at [177, 41] on p "Delivery" at bounding box center [182, 42] width 22 height 8
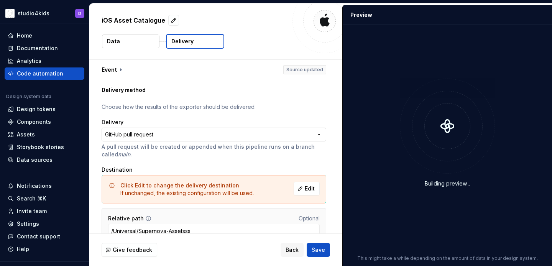
scroll to position [39, 0]
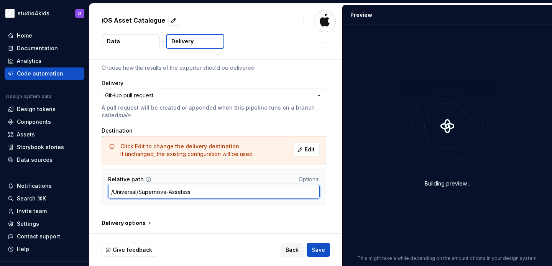
click at [167, 191] on input "/Universal/Supernova-Assetsss" at bounding box center [214, 192] width 212 height 14
type input "/Universal/Supernova_Assetsss"
click at [307, 243] on button "Save" at bounding box center [318, 250] width 23 height 14
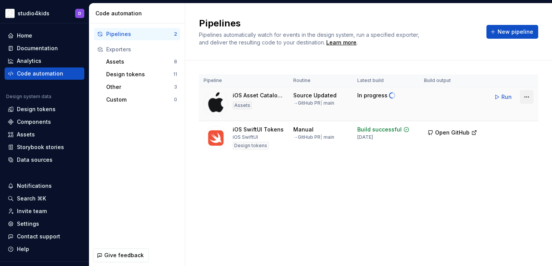
click at [530, 95] on html "studio4kids D Home Documentation Analytics Code automation Design system data D…" at bounding box center [276, 133] width 552 height 266
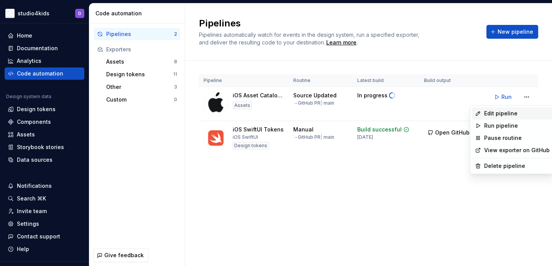
click at [492, 116] on div "Edit pipeline" at bounding box center [517, 114] width 66 height 8
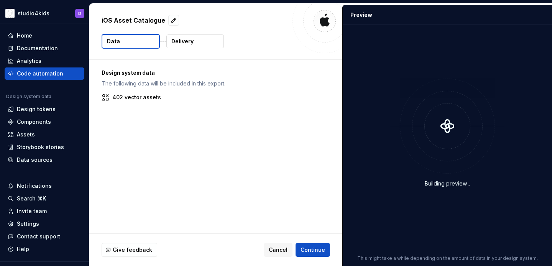
click at [185, 44] on p "Delivery" at bounding box center [182, 42] width 22 height 8
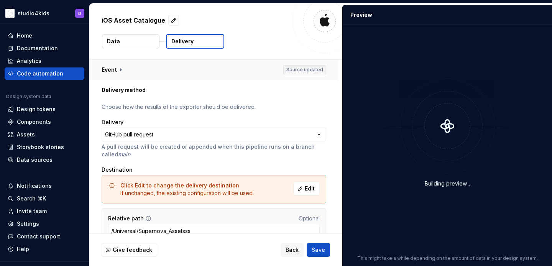
scroll to position [39, 0]
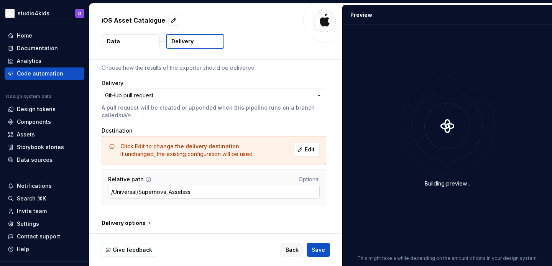
click at [169, 191] on input "/Universal/Supernova_Assetsss" at bounding box center [214, 192] width 212 height 14
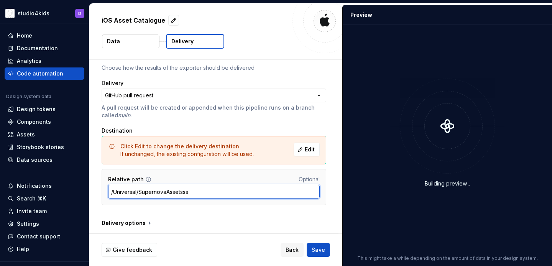
click at [196, 192] on input "/Universal/SupernovaAssetsss" at bounding box center [214, 192] width 212 height 14
type input "/Universal/SupernovaAssets"
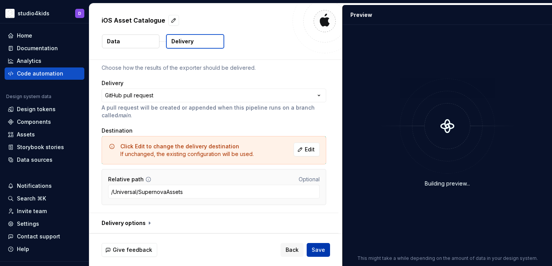
click at [313, 248] on span "Save" at bounding box center [318, 250] width 13 height 8
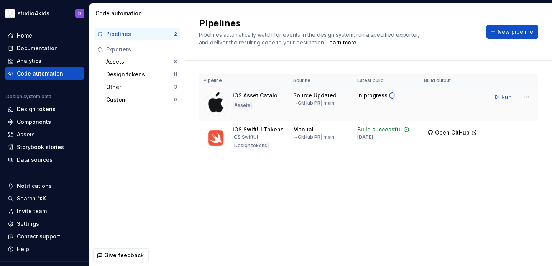
click at [449, 104] on td at bounding box center [452, 104] width 66 height 34
click at [525, 98] on html "studio4kids D Home Documentation Analytics Code automation Design system data D…" at bounding box center [276, 133] width 552 height 266
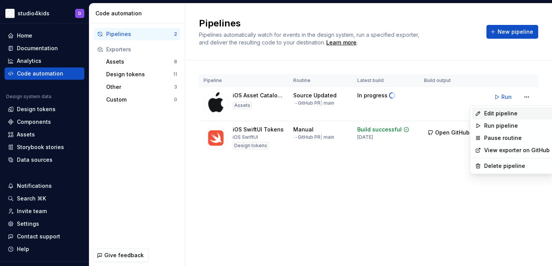
click at [504, 110] on div "Edit pipeline" at bounding box center [517, 114] width 66 height 8
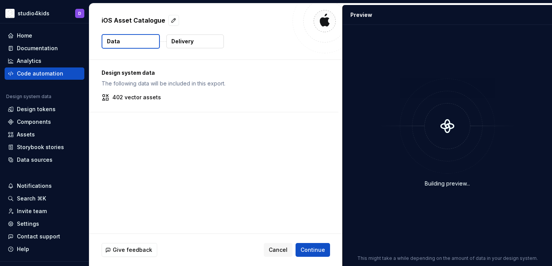
click at [199, 40] on button "Delivery" at bounding box center [194, 41] width 57 height 14
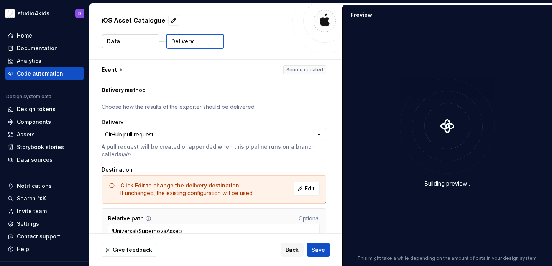
scroll to position [39, 0]
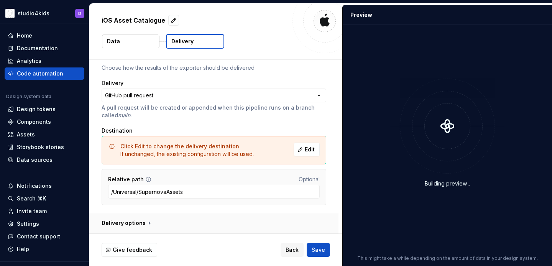
click at [162, 226] on button "button" at bounding box center [213, 223] width 249 height 20
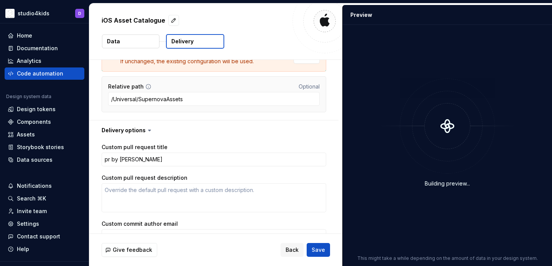
scroll to position [202, 0]
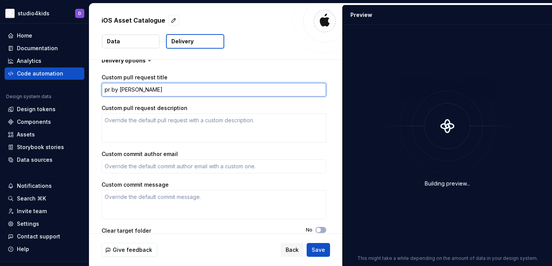
click at [140, 92] on textarea "pr by [PERSON_NAME]" at bounding box center [214, 90] width 225 height 14
type textarea "*"
type textarea "pr by manu2"
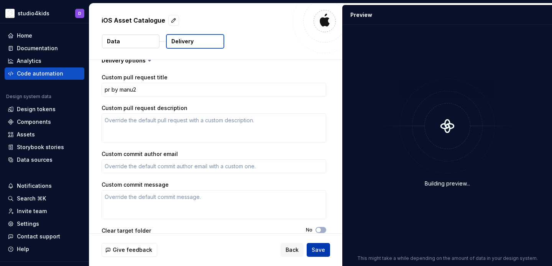
click at [314, 244] on button "Save" at bounding box center [318, 250] width 23 height 14
type textarea "*"
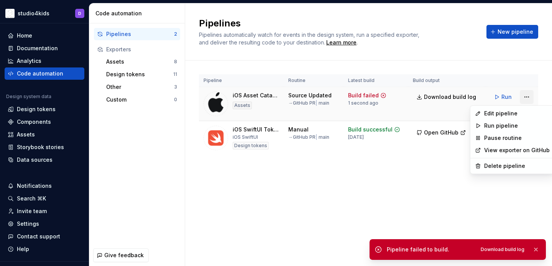
click at [524, 97] on html "studio4kids D Home Documentation Analytics Code automation Design system data D…" at bounding box center [276, 133] width 552 height 266
click at [502, 115] on div "Edit pipeline" at bounding box center [517, 114] width 66 height 8
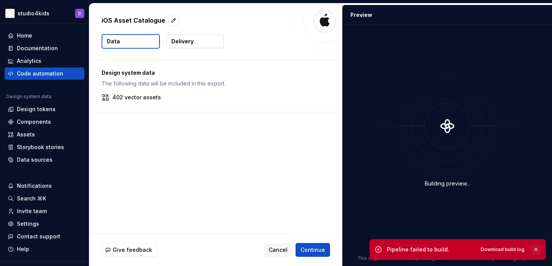
click at [538, 249] on button "button" at bounding box center [536, 249] width 10 height 11
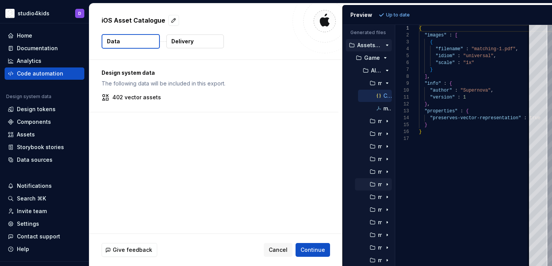
click at [385, 185] on icon "button" at bounding box center [387, 184] width 6 height 6
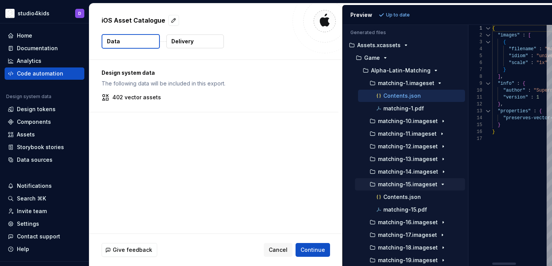
click at [477, 193] on div "Generated files Accessibility guide for tree . Navigate the tree with the arrow…" at bounding box center [447, 145] width 209 height 241
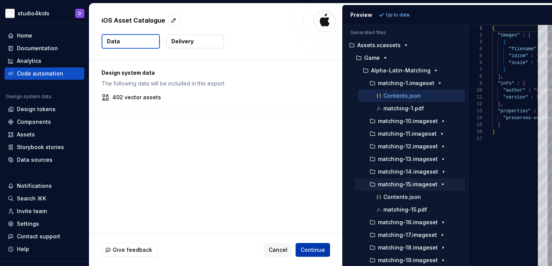
click at [320, 248] on span "Continue" at bounding box center [312, 250] width 25 height 8
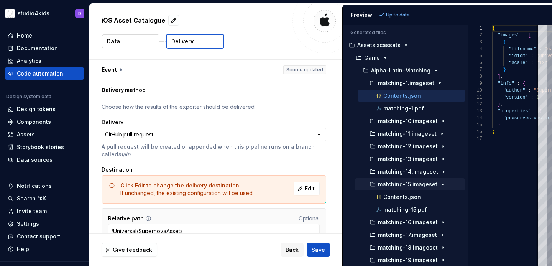
scroll to position [39, 0]
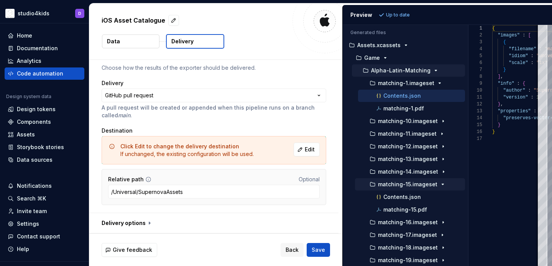
click at [395, 71] on p "Alpha-Latin-Matching" at bounding box center [400, 70] width 59 height 6
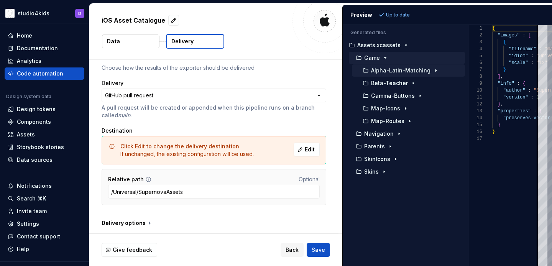
click at [381, 60] on div "button" at bounding box center [385, 58] width 9 height 6
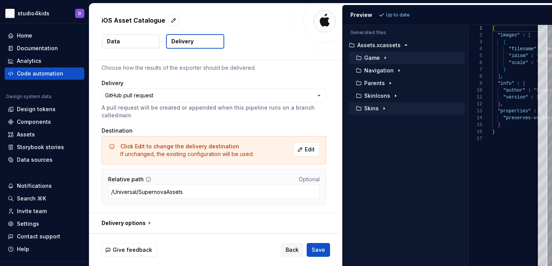
click at [372, 109] on p "Skins" at bounding box center [371, 108] width 15 height 6
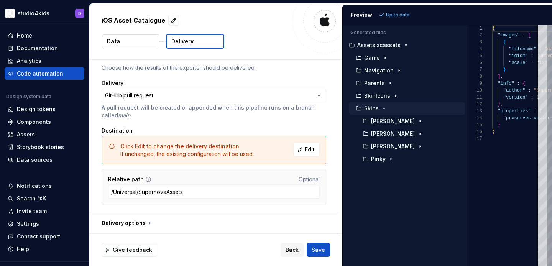
click at [372, 109] on p "Skins" at bounding box center [371, 108] width 15 height 6
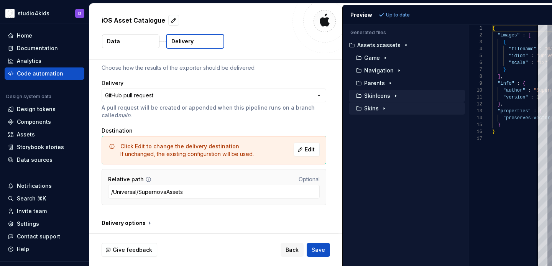
click at [374, 97] on p "SkinIcons" at bounding box center [377, 96] width 26 height 6
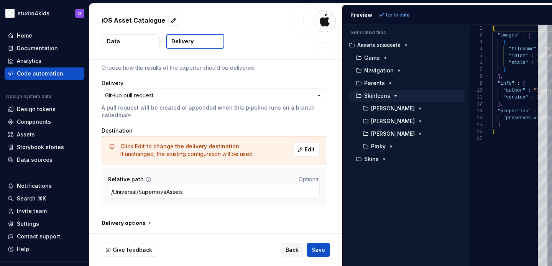
click at [374, 97] on p "SkinIcons" at bounding box center [377, 96] width 26 height 6
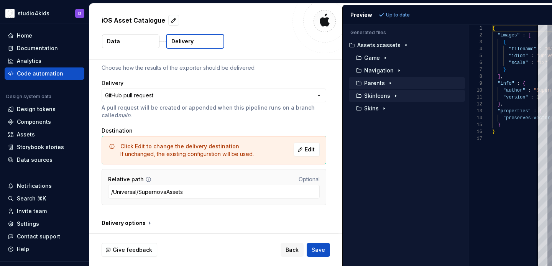
click at [377, 83] on p "Parents" at bounding box center [374, 83] width 21 height 6
click at [388, 97] on p "Bookmarks" at bounding box center [386, 96] width 30 height 6
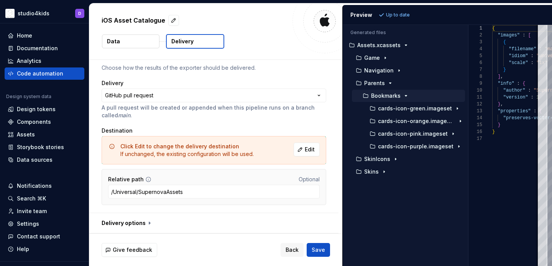
click at [388, 97] on p "Bookmarks" at bounding box center [386, 96] width 30 height 6
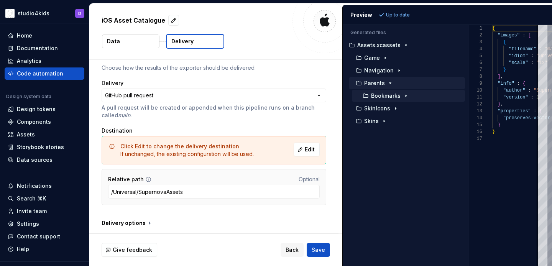
click at [375, 83] on p "Parents" at bounding box center [374, 83] width 21 height 6
click at [376, 75] on div "Navigation" at bounding box center [407, 70] width 116 height 12
click at [396, 72] on icon "button" at bounding box center [399, 70] width 6 height 6
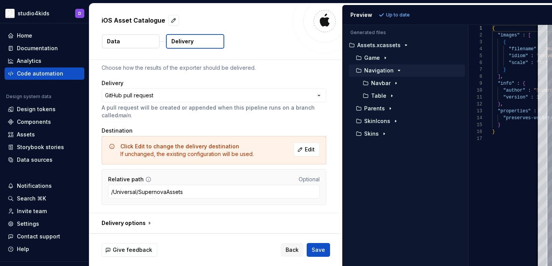
click at [387, 71] on p "Navigation" at bounding box center [379, 70] width 30 height 6
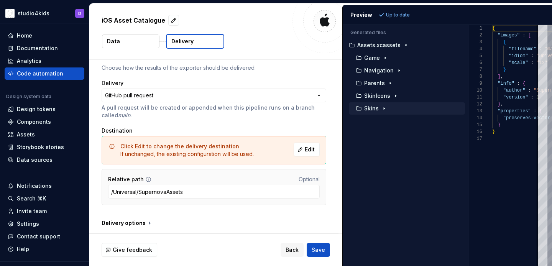
click at [365, 107] on p "Skins" at bounding box center [371, 108] width 15 height 6
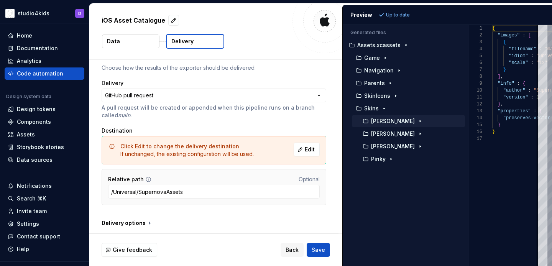
click at [374, 123] on p "[PERSON_NAME]" at bounding box center [393, 121] width 44 height 6
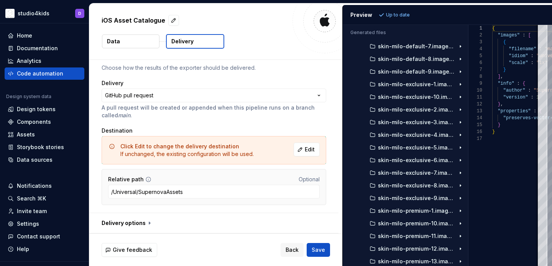
scroll to position [156, 0]
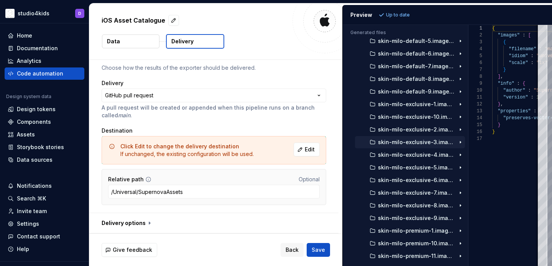
click at [409, 144] on p "skin-milo-exclusive-3.imageset" at bounding box center [416, 142] width 77 height 6
click at [406, 170] on p "skin-milo-exclusive-3.pdf" at bounding box center [418, 167] width 70 height 6
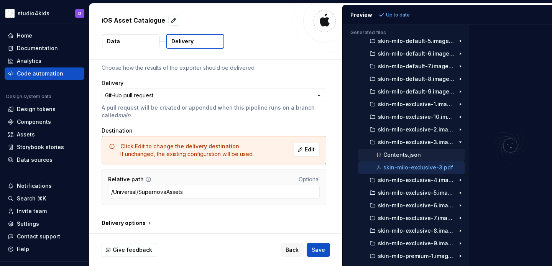
click at [407, 157] on p "Contents.json" at bounding box center [402, 155] width 38 height 6
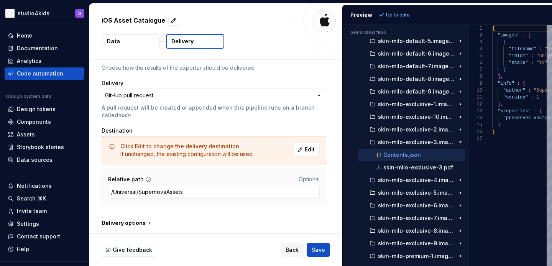
click at [486, 118] on div "Generated files Accessibility guide for tree . Navigate the tree with the arrow…" at bounding box center [447, 145] width 209 height 241
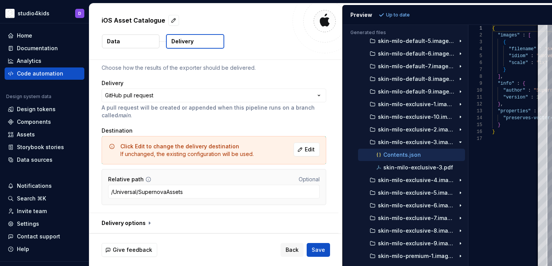
click at [270, 77] on div "**********" at bounding box center [214, 137] width 225 height 146
click at [320, 249] on span "Save" at bounding box center [318, 250] width 13 height 8
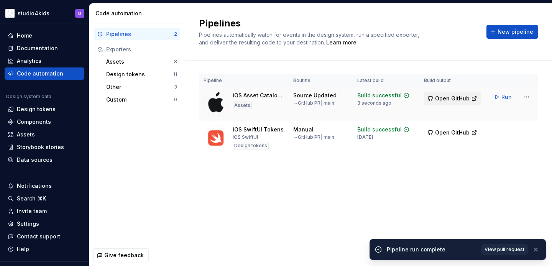
click at [440, 95] on span "Open GitHub" at bounding box center [452, 99] width 34 height 8
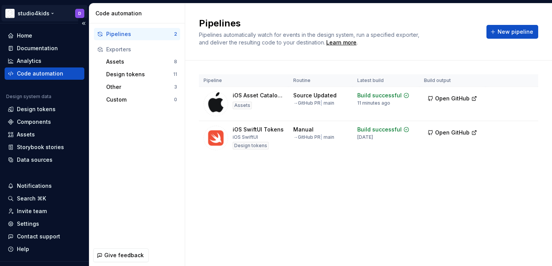
click at [49, 14] on html "studio4kids D Home Documentation Analytics Code automation Design system data D…" at bounding box center [276, 133] width 552 height 266
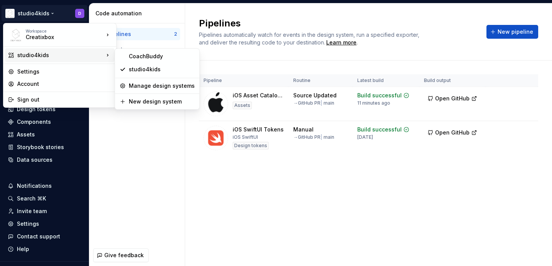
click at [141, 161] on html "studio4kids D Home Documentation Analytics Code automation Design system data D…" at bounding box center [276, 133] width 552 height 266
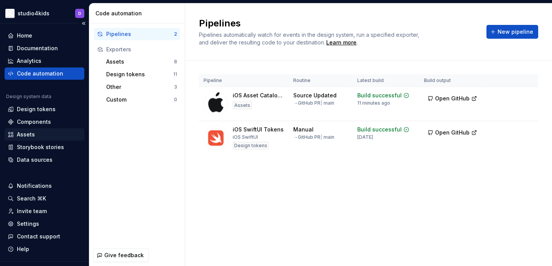
click at [33, 136] on div "Assets" at bounding box center [26, 135] width 18 height 8
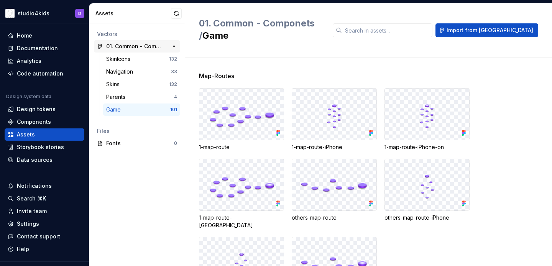
click at [129, 48] on div "01. Common - Componets" at bounding box center [134, 47] width 57 height 8
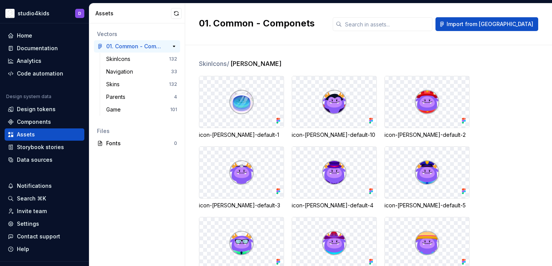
click at [135, 43] on div "01. Common - Componets" at bounding box center [134, 47] width 57 height 8
click at [174, 48] on button "button" at bounding box center [174, 46] width 11 height 11
